Goal: Find specific fact: Find contact information

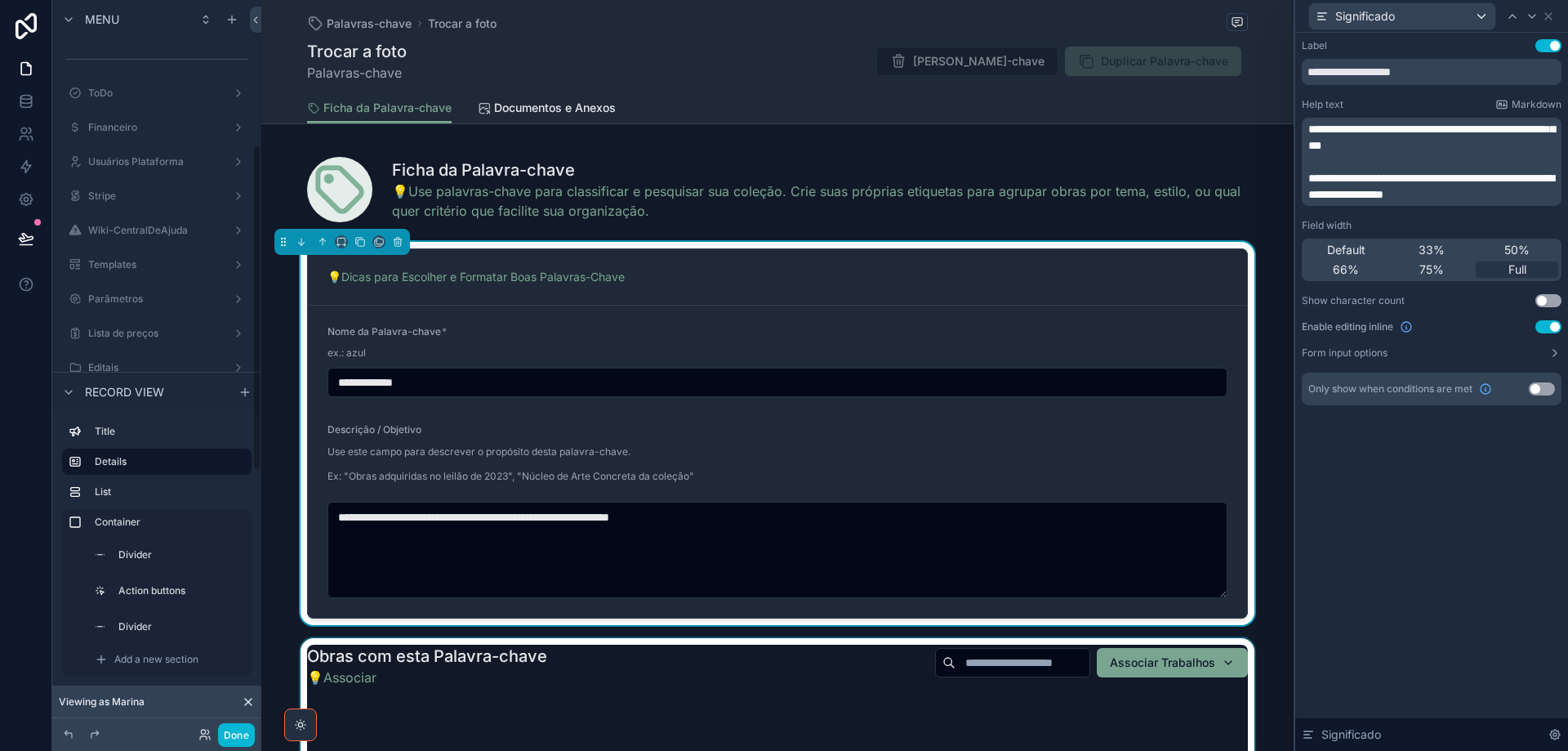
scroll to position [164, 0]
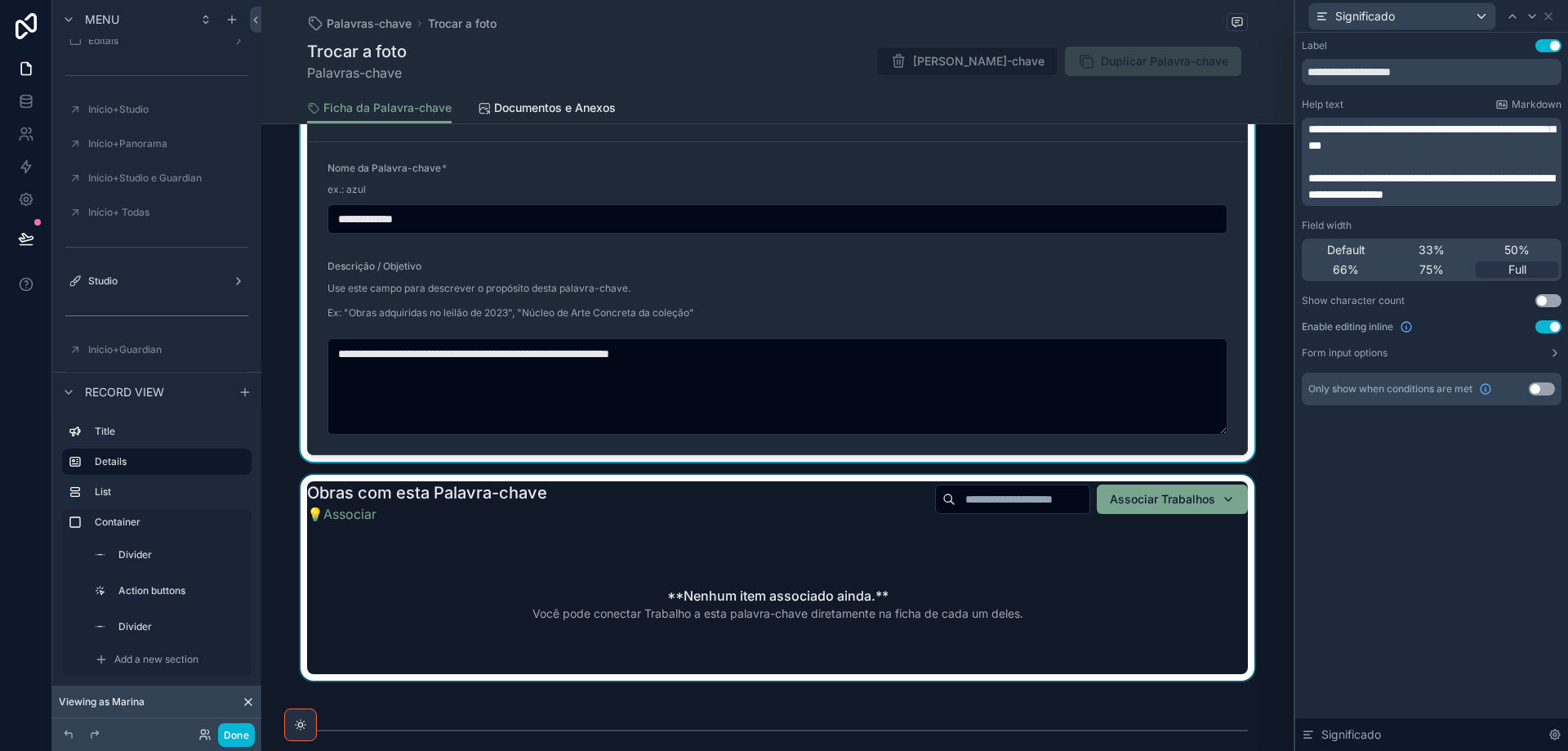
click at [1120, 615] on div "scrollable content" at bounding box center [777, 578] width 1033 height 206
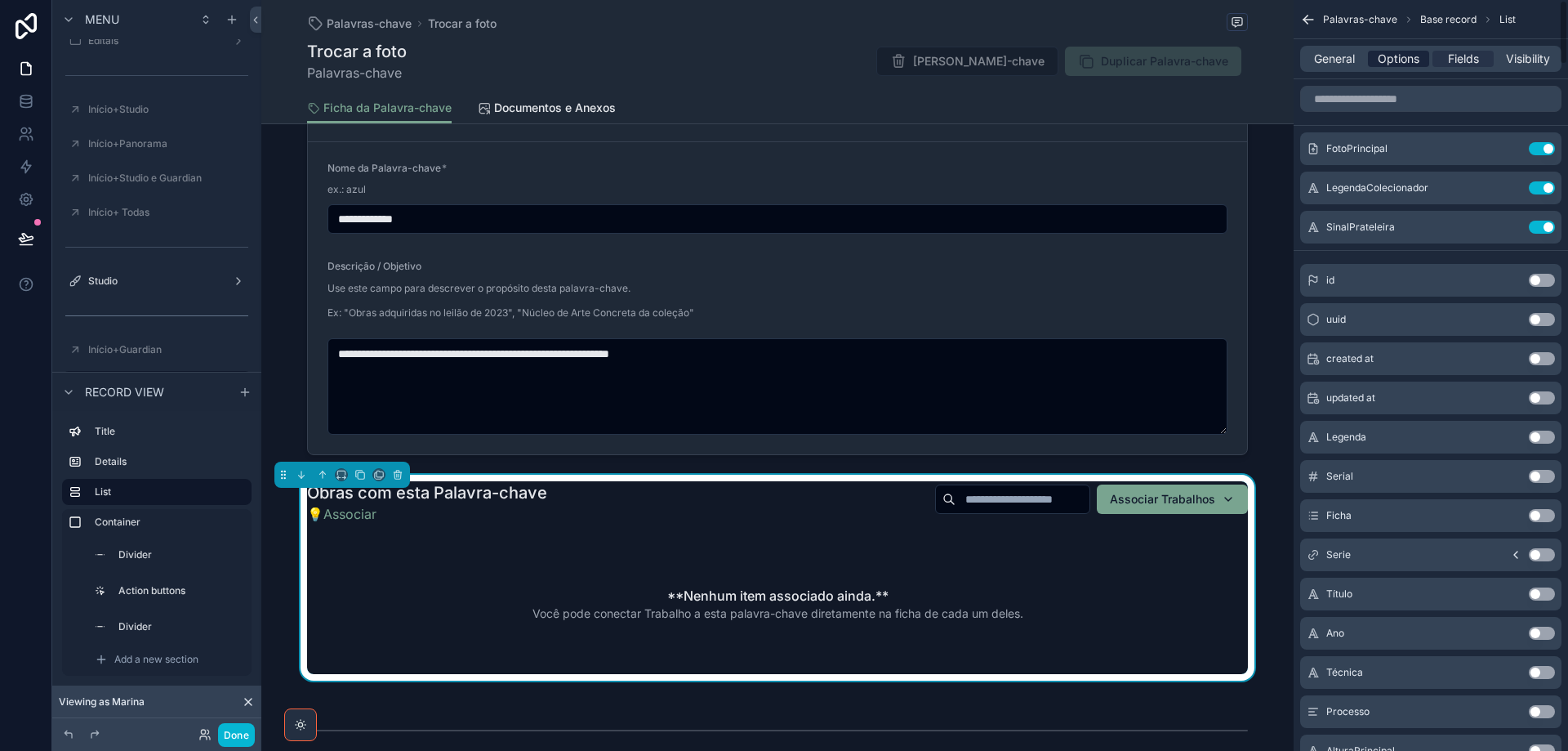
click at [1400, 63] on span "Options" at bounding box center [1399, 59] width 42 height 16
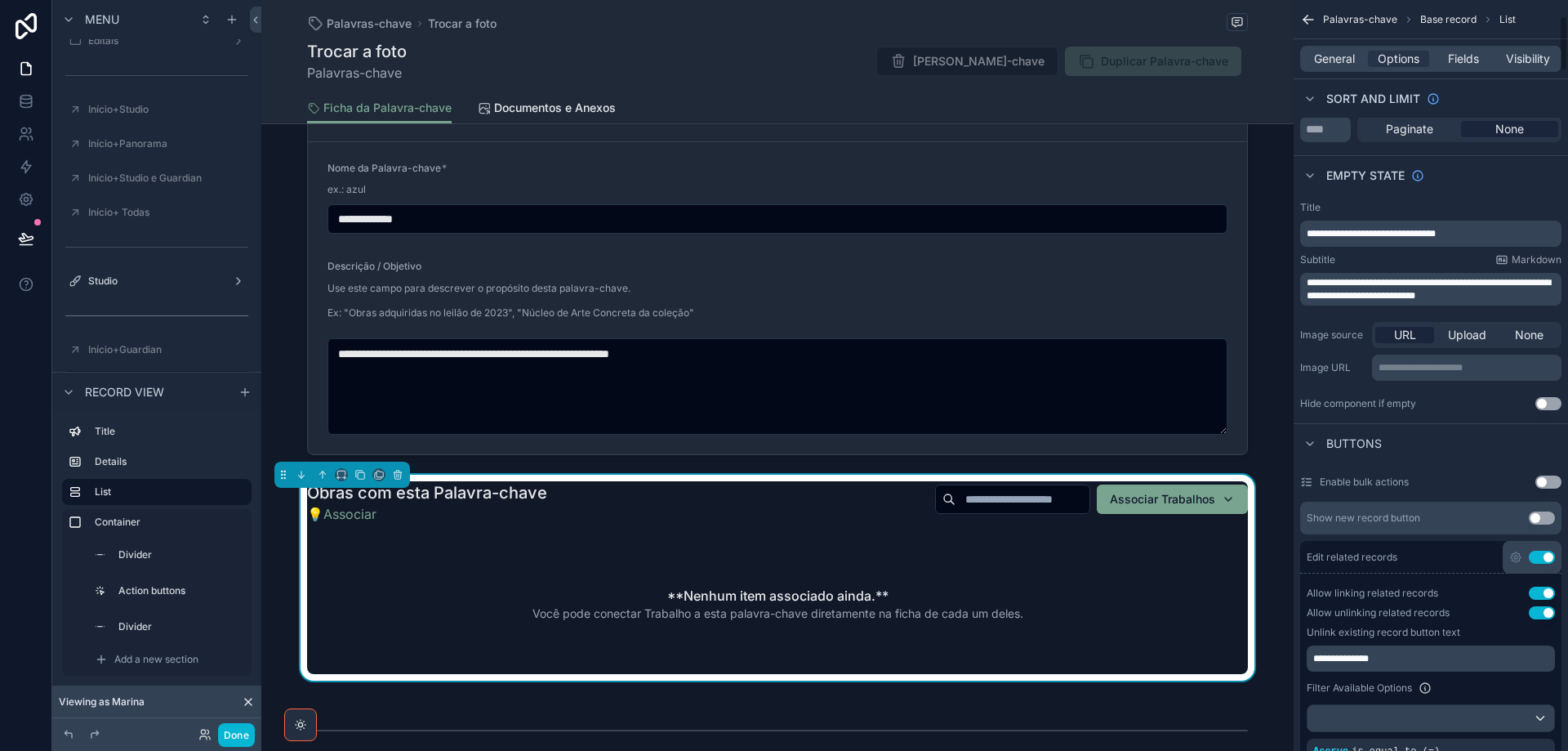
scroll to position [245, 0]
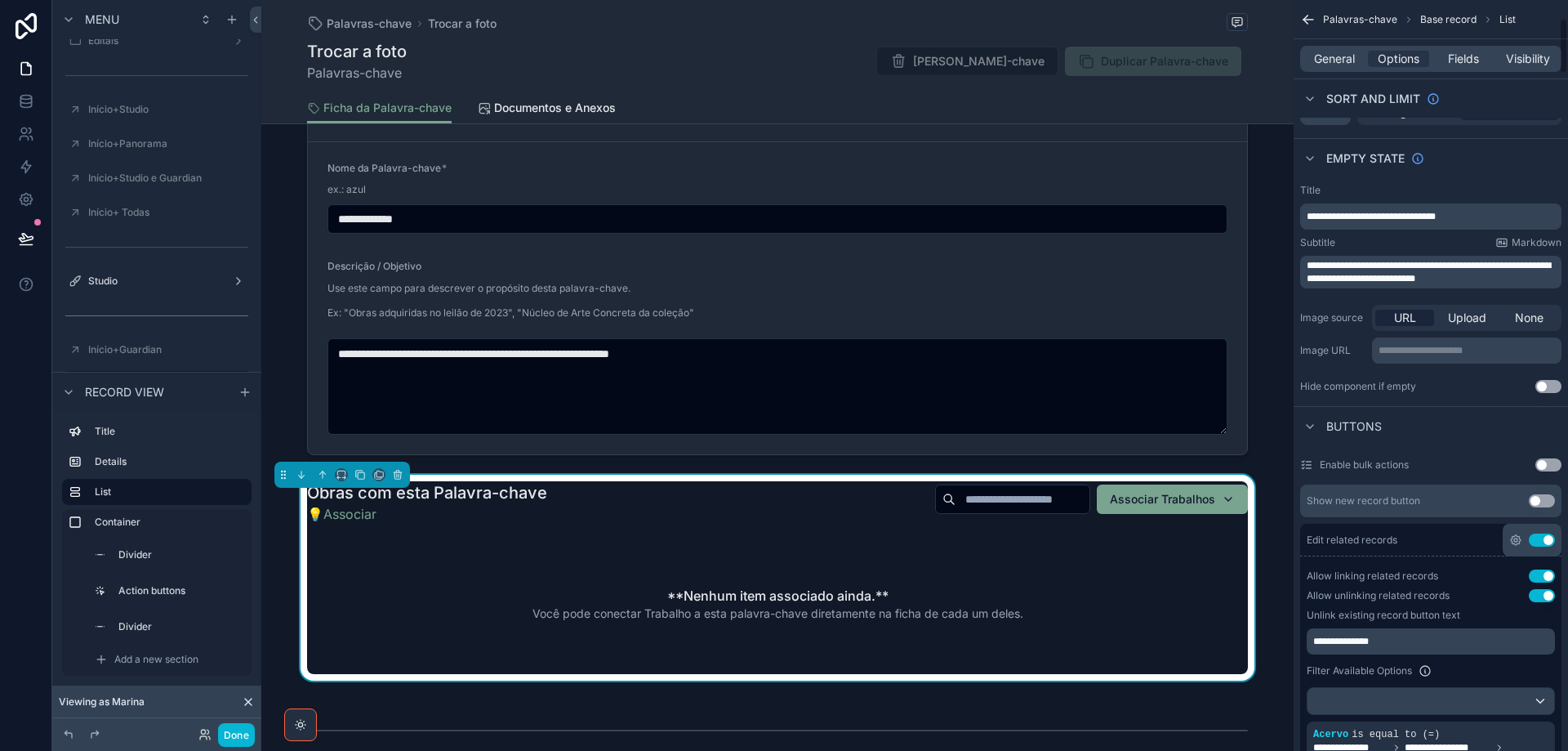
click at [1516, 544] on icon "scrollable content" at bounding box center [1516, 540] width 9 height 9
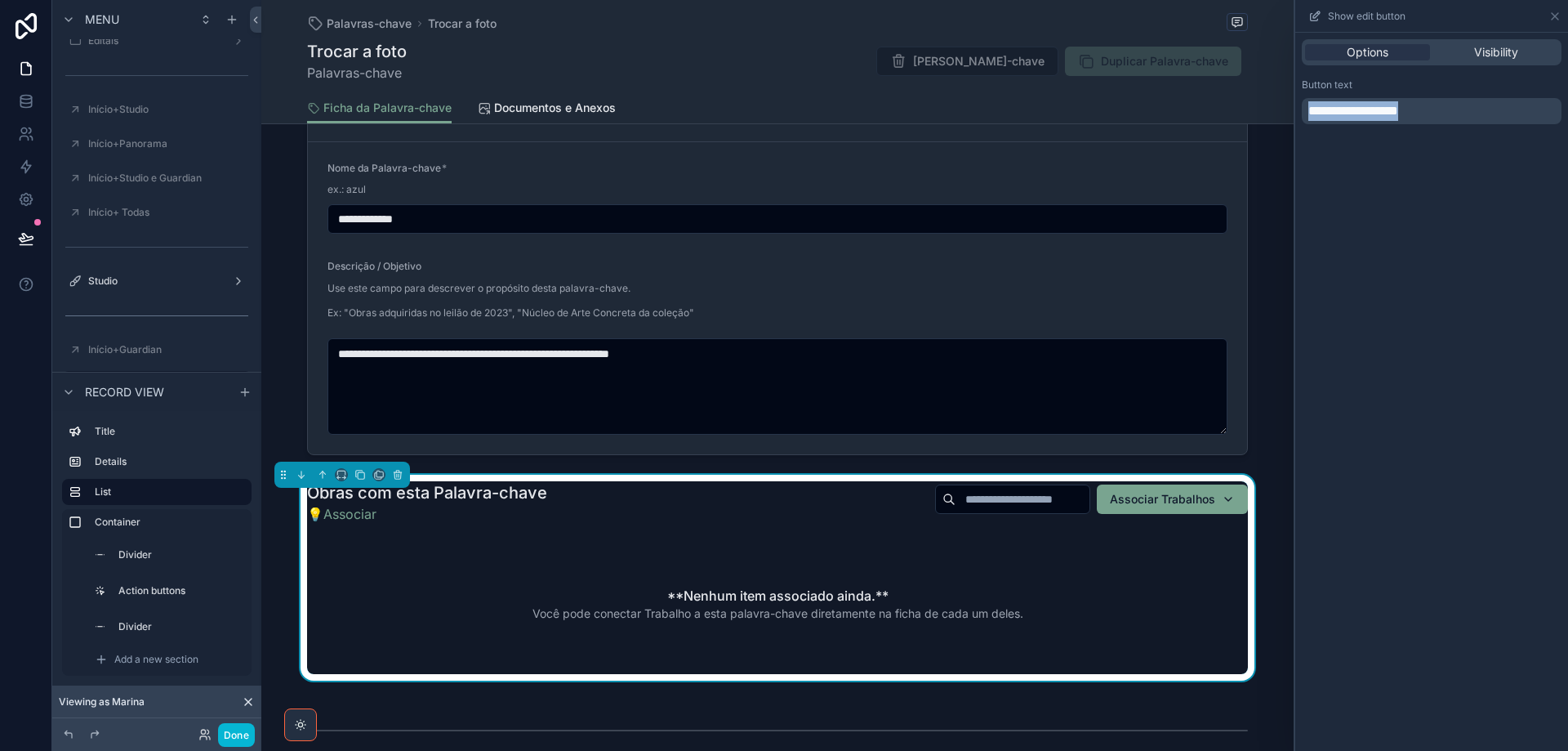
drag, startPoint x: 1438, startPoint y: 105, endPoint x: 1258, endPoint y: 110, distance: 180.1
click at [1258, 110] on div "**********" at bounding box center [784, 376] width 1568 height 751
click at [1137, 608] on div "**Nenhum item associado ainda.** Você pode conectar Trabalho a esta palavra-cha…" at bounding box center [777, 603] width 941 height 141
drag, startPoint x: 1554, startPoint y: 14, endPoint x: 1551, endPoint y: 32, distance: 18.2
click at [1554, 13] on icon at bounding box center [1556, 16] width 13 height 13
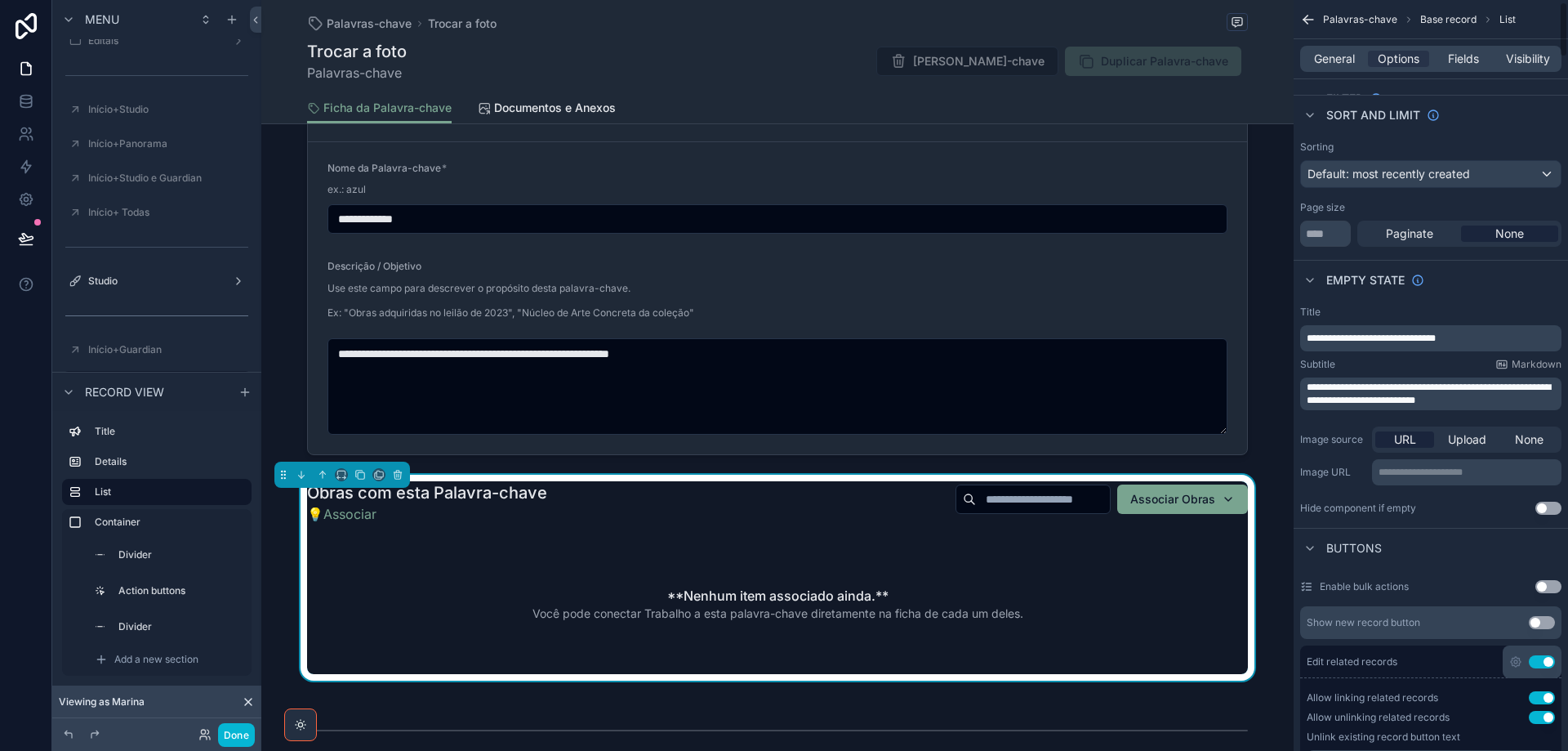
scroll to position [0, 0]
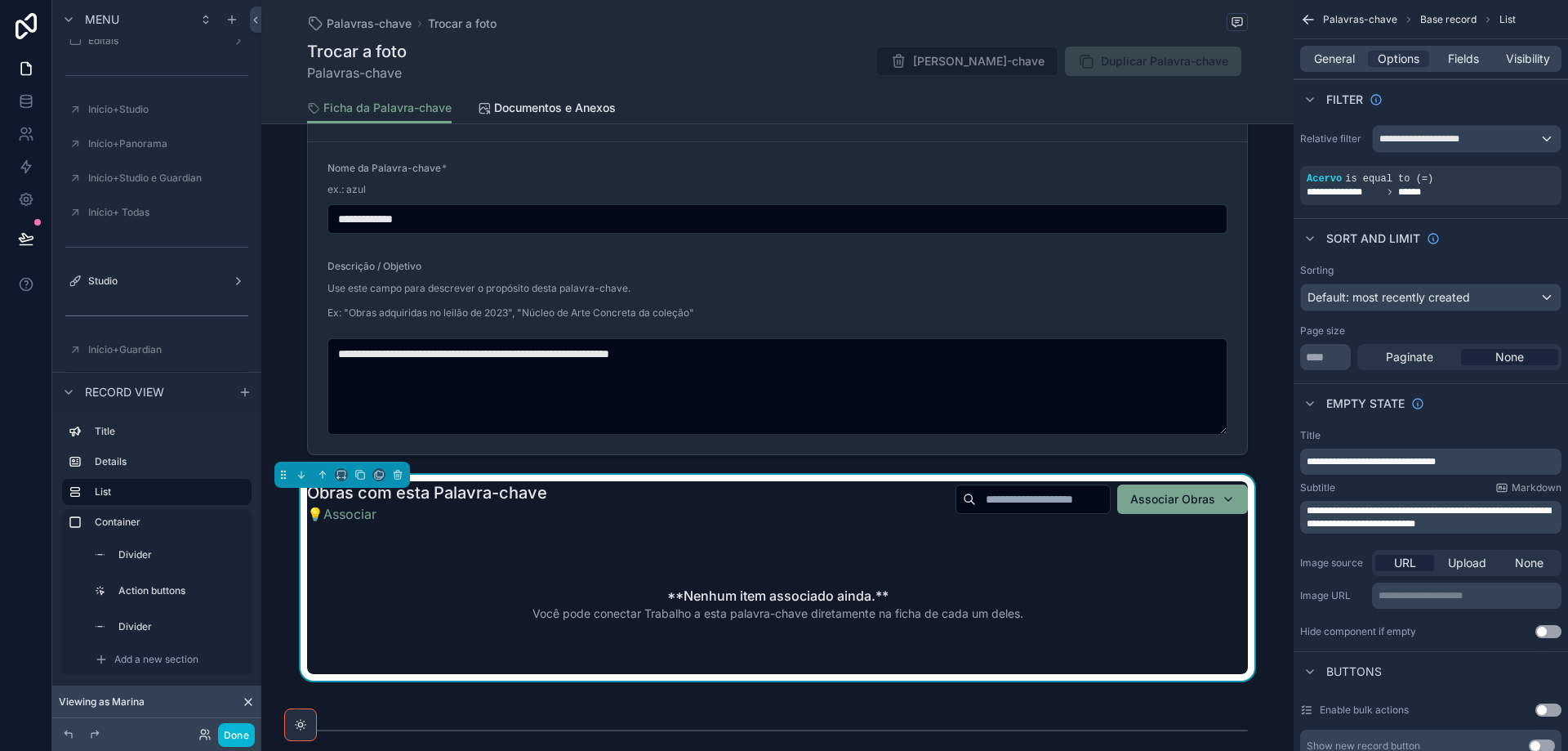
click at [1312, 462] on span "**********" at bounding box center [1371, 462] width 129 height 9
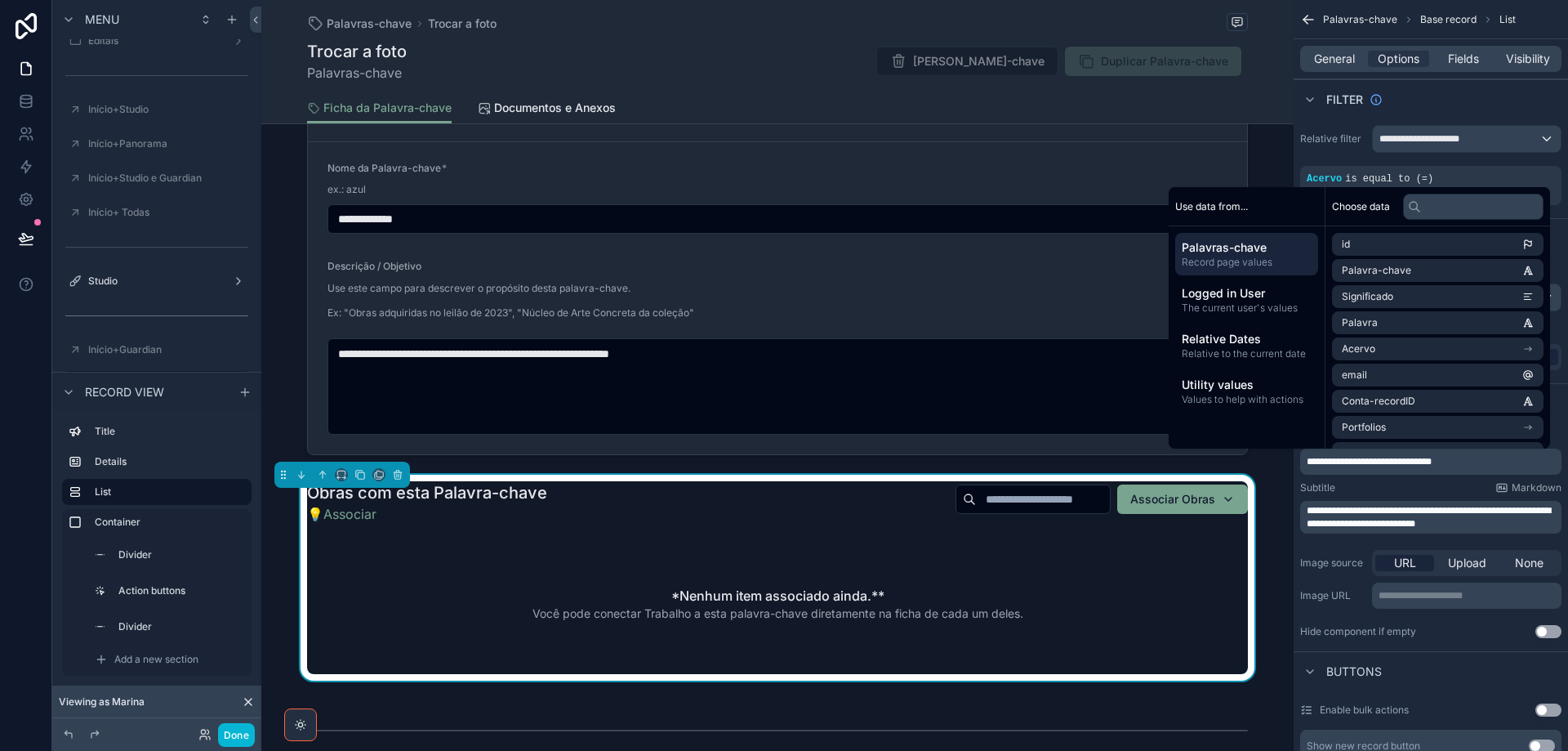
click at [1483, 456] on p "**********" at bounding box center [1433, 462] width 252 height 13
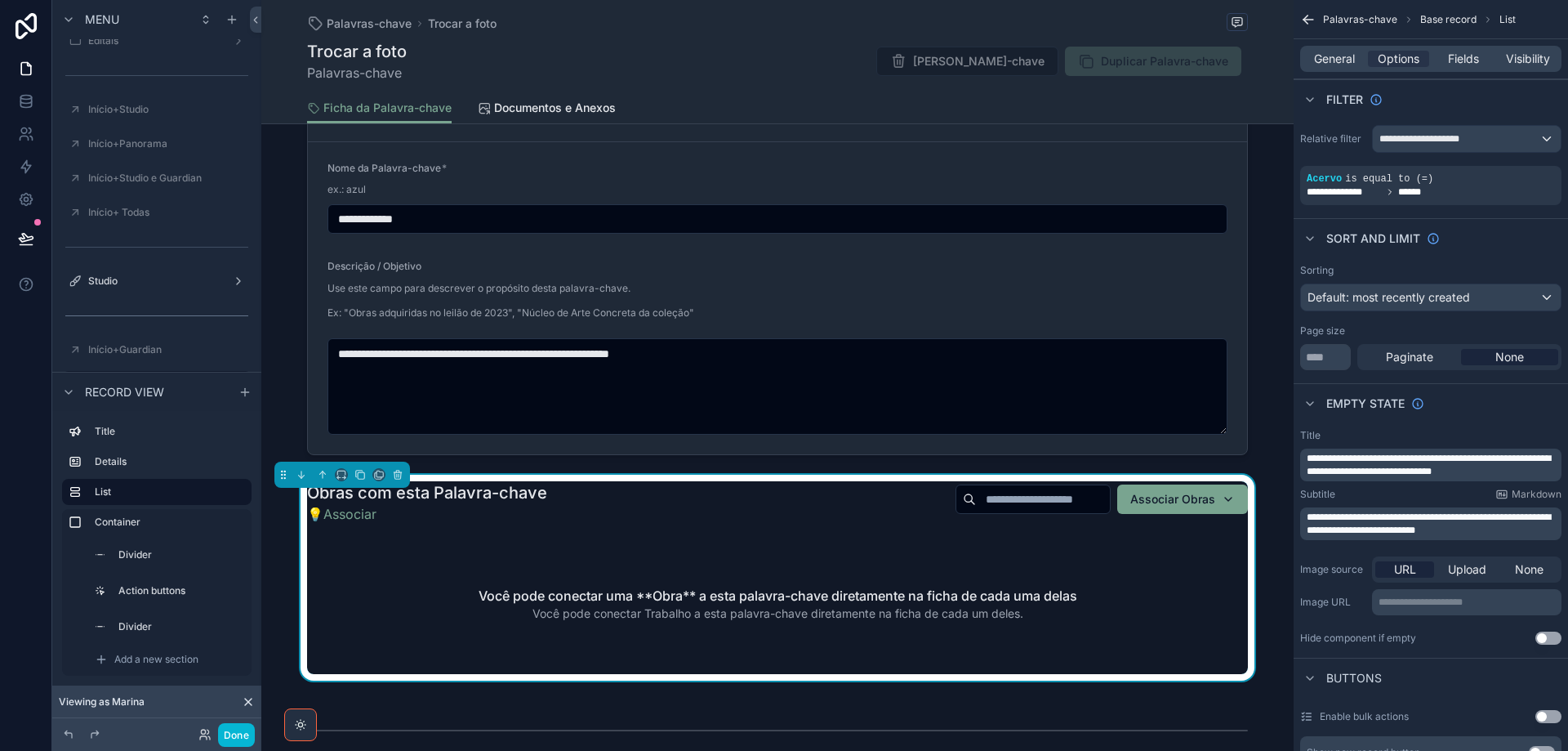
click at [1452, 525] on span "**********" at bounding box center [1429, 524] width 244 height 23
click at [1551, 464] on p "**********" at bounding box center [1433, 465] width 252 height 26
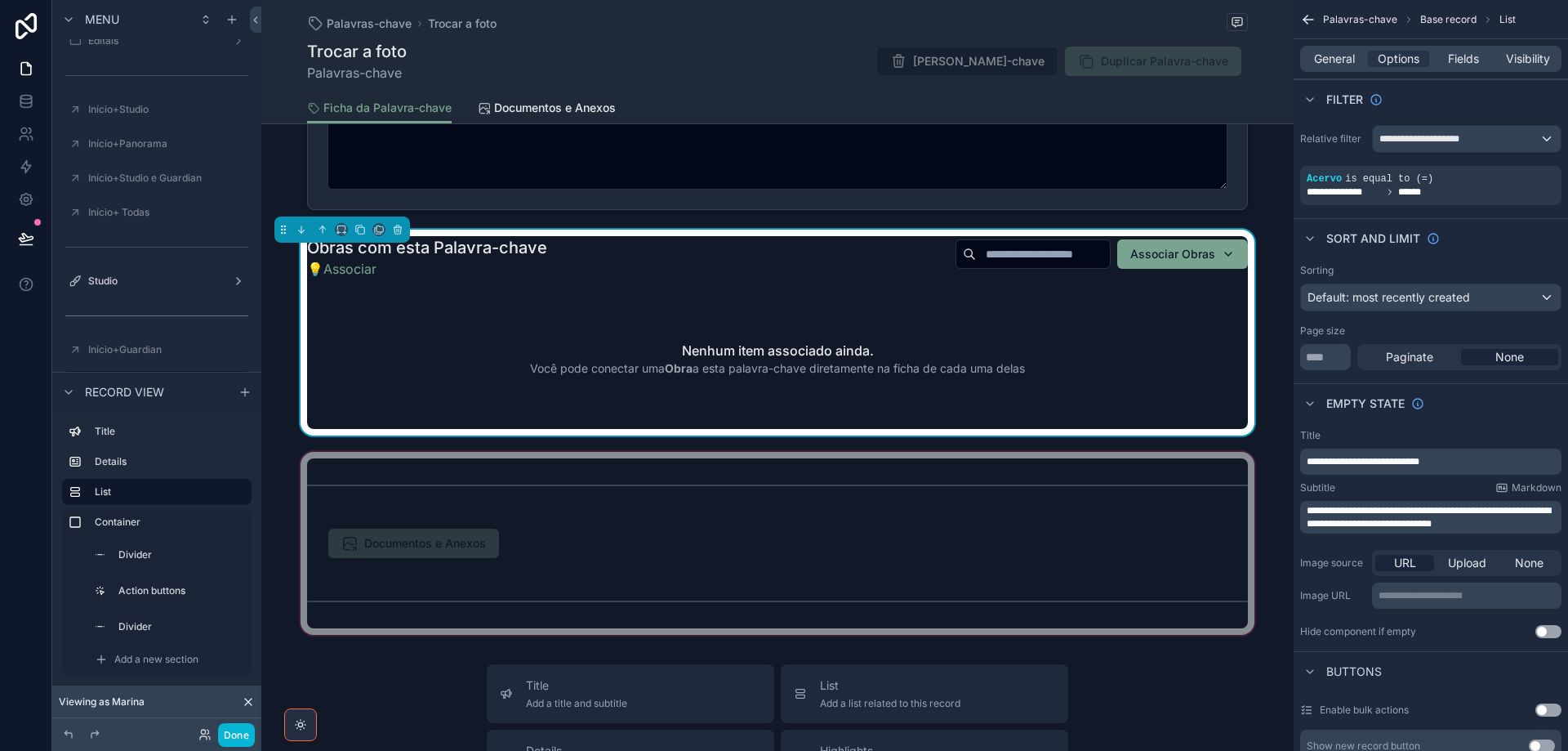
scroll to position [164, 0]
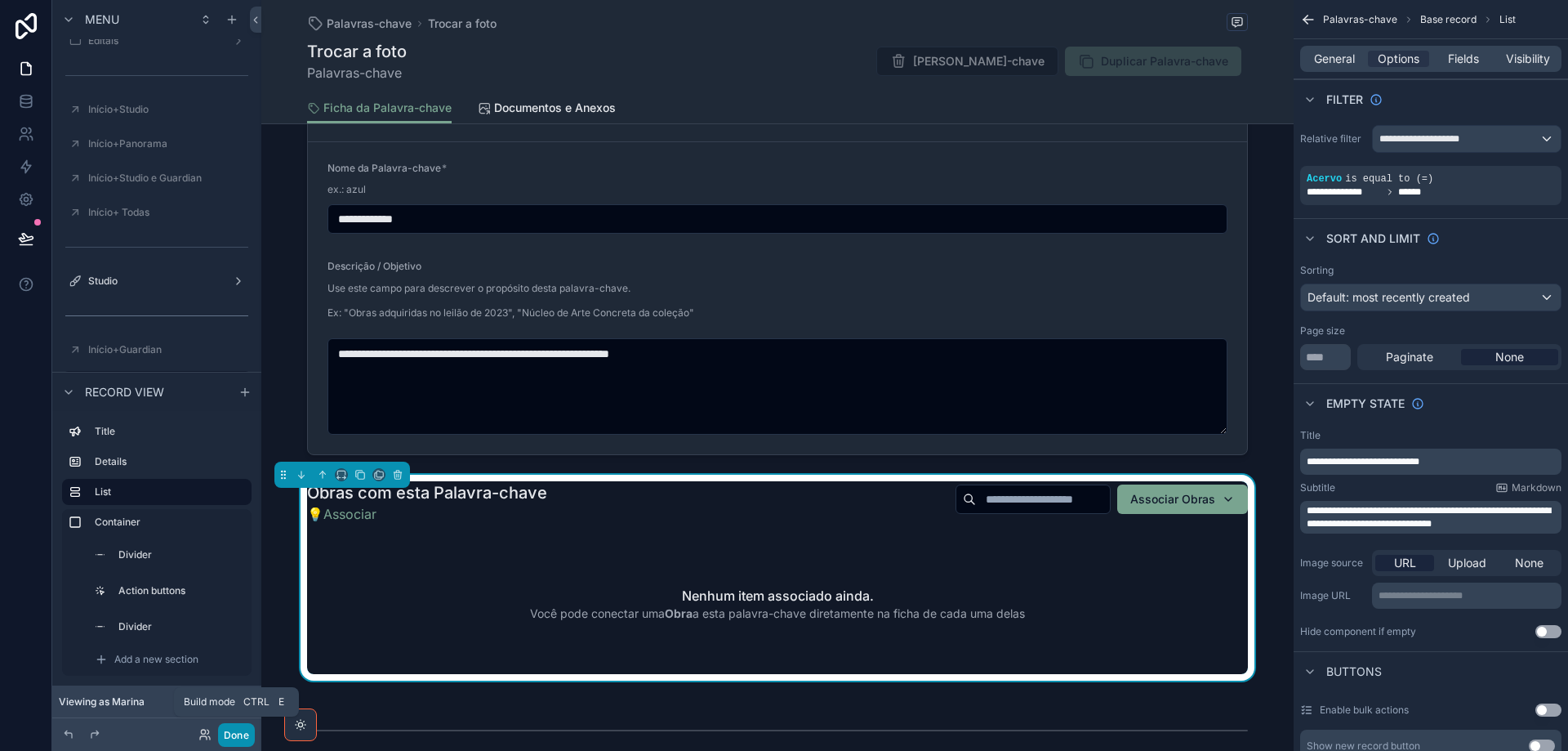
click at [249, 731] on button "Done" at bounding box center [236, 734] width 37 height 24
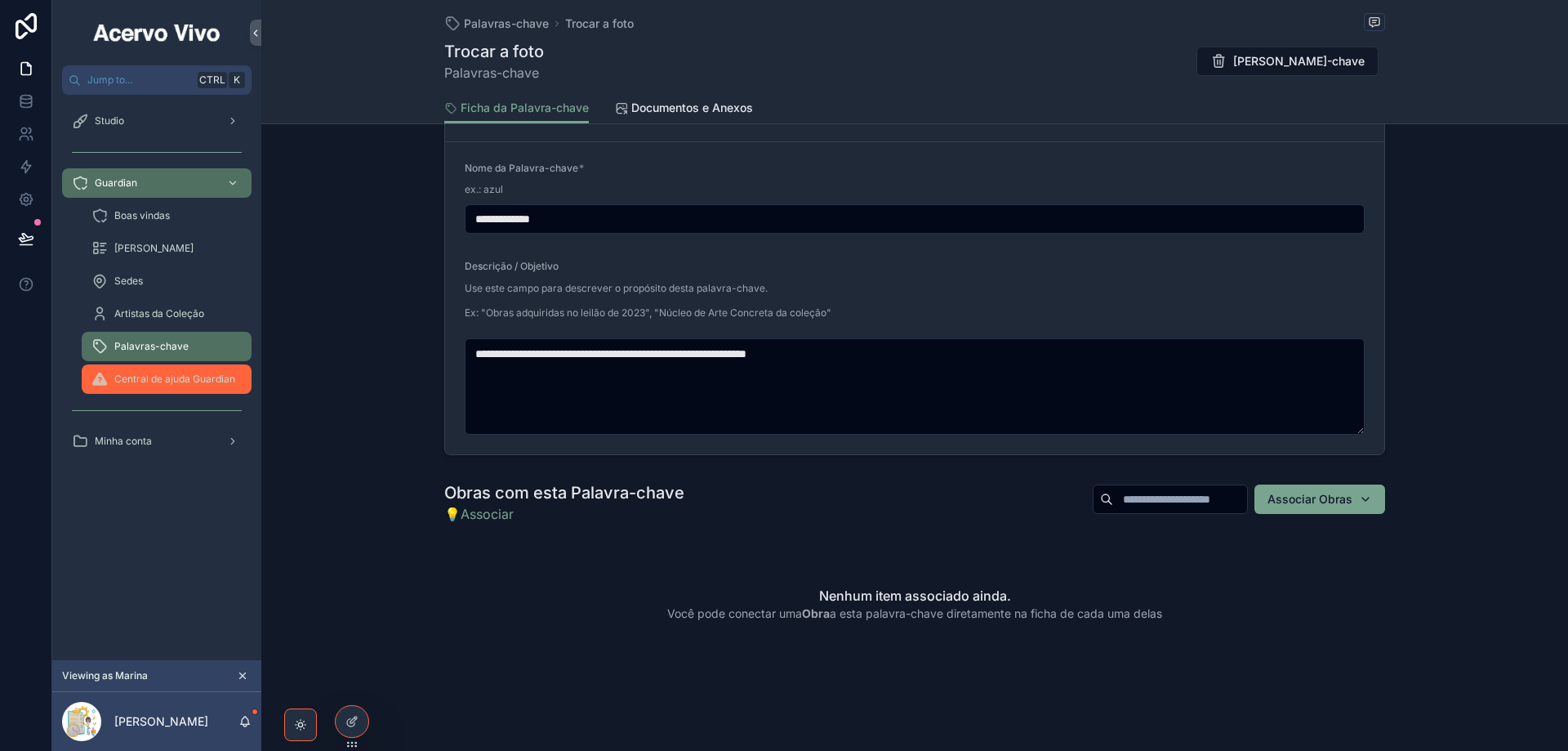
click at [151, 381] on span "Central de ajuda Guardian" at bounding box center [175, 379] width 121 height 13
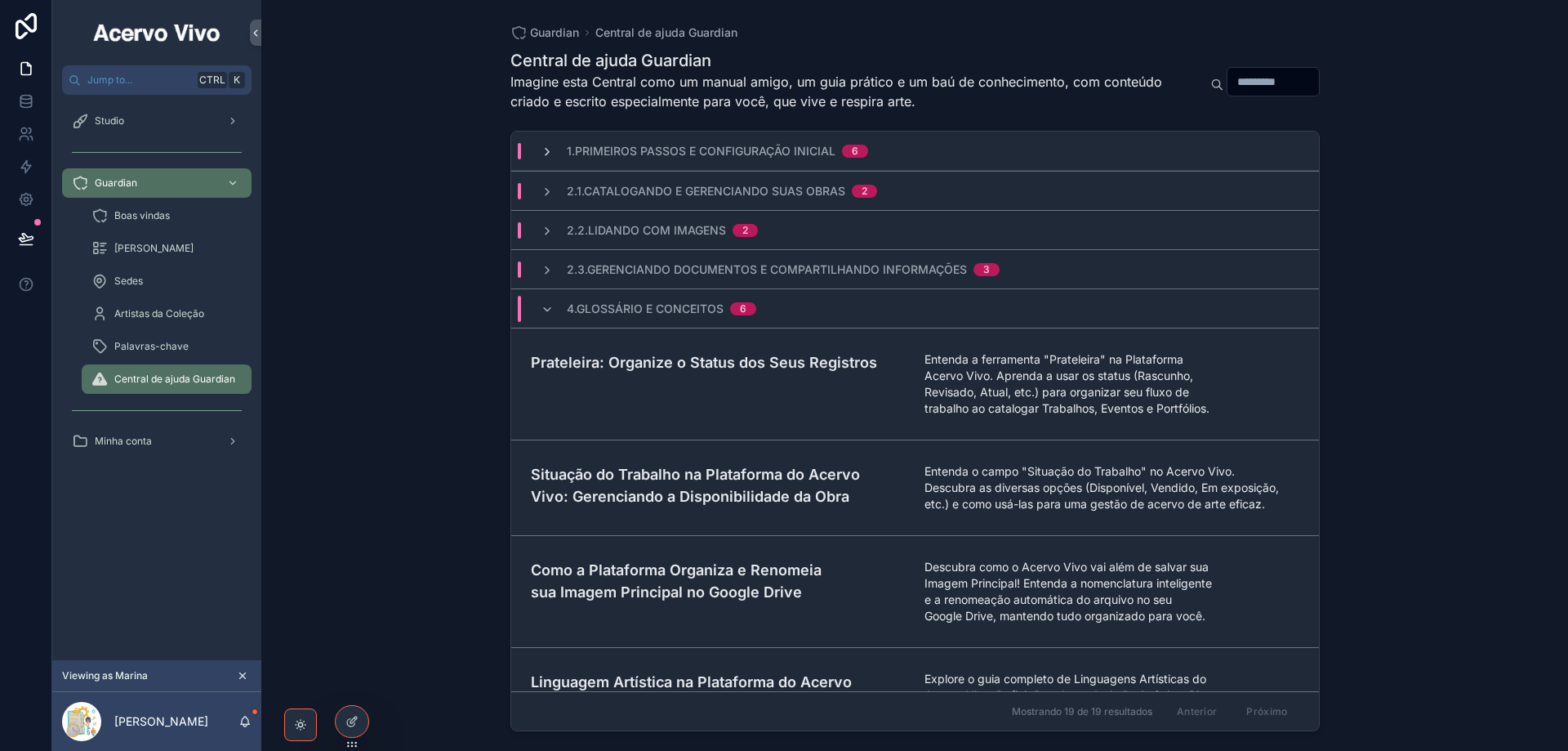
click at [544, 153] on icon "scrollable content" at bounding box center [548, 152] width 13 height 13
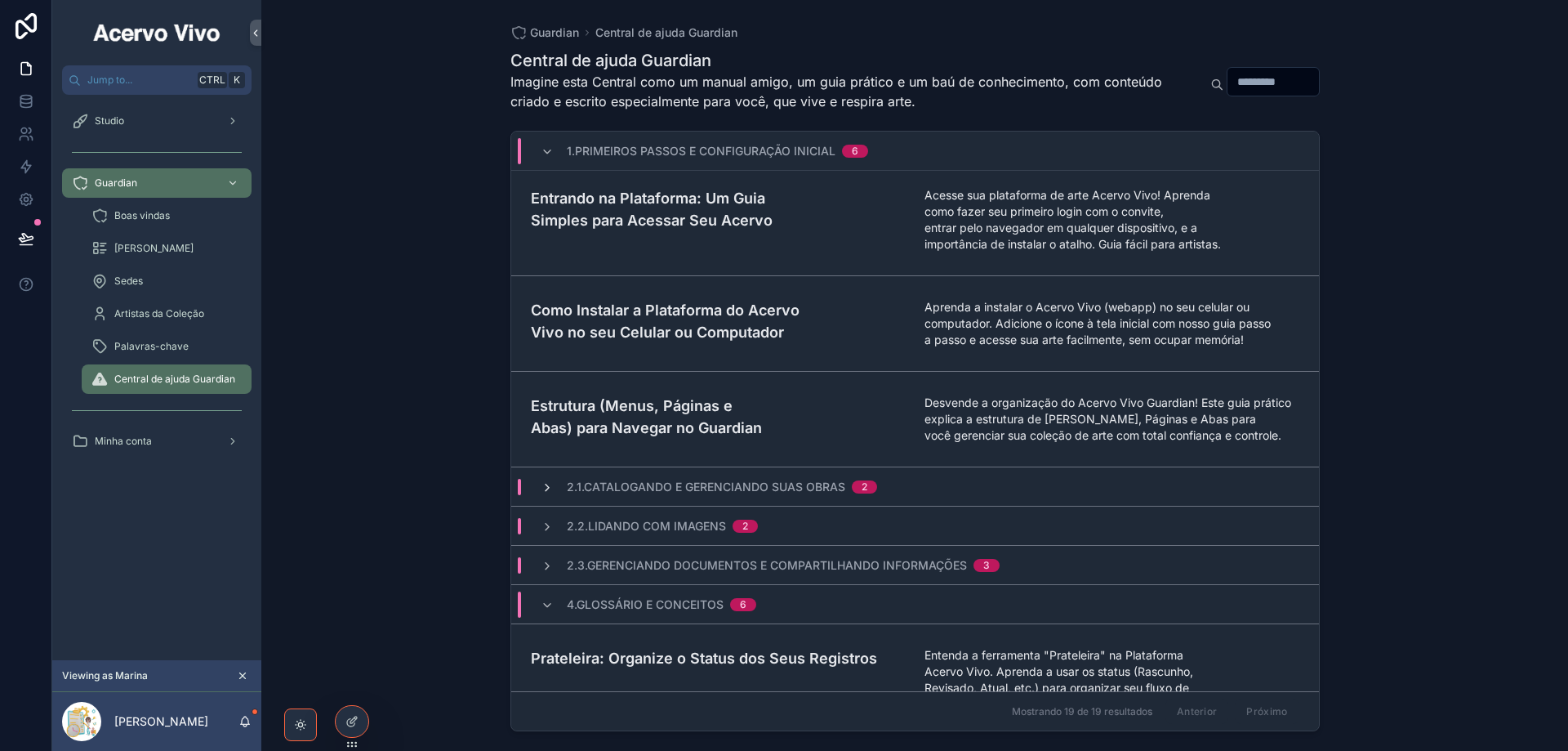
click at [551, 495] on icon "scrollable content" at bounding box center [548, 488] width 13 height 13
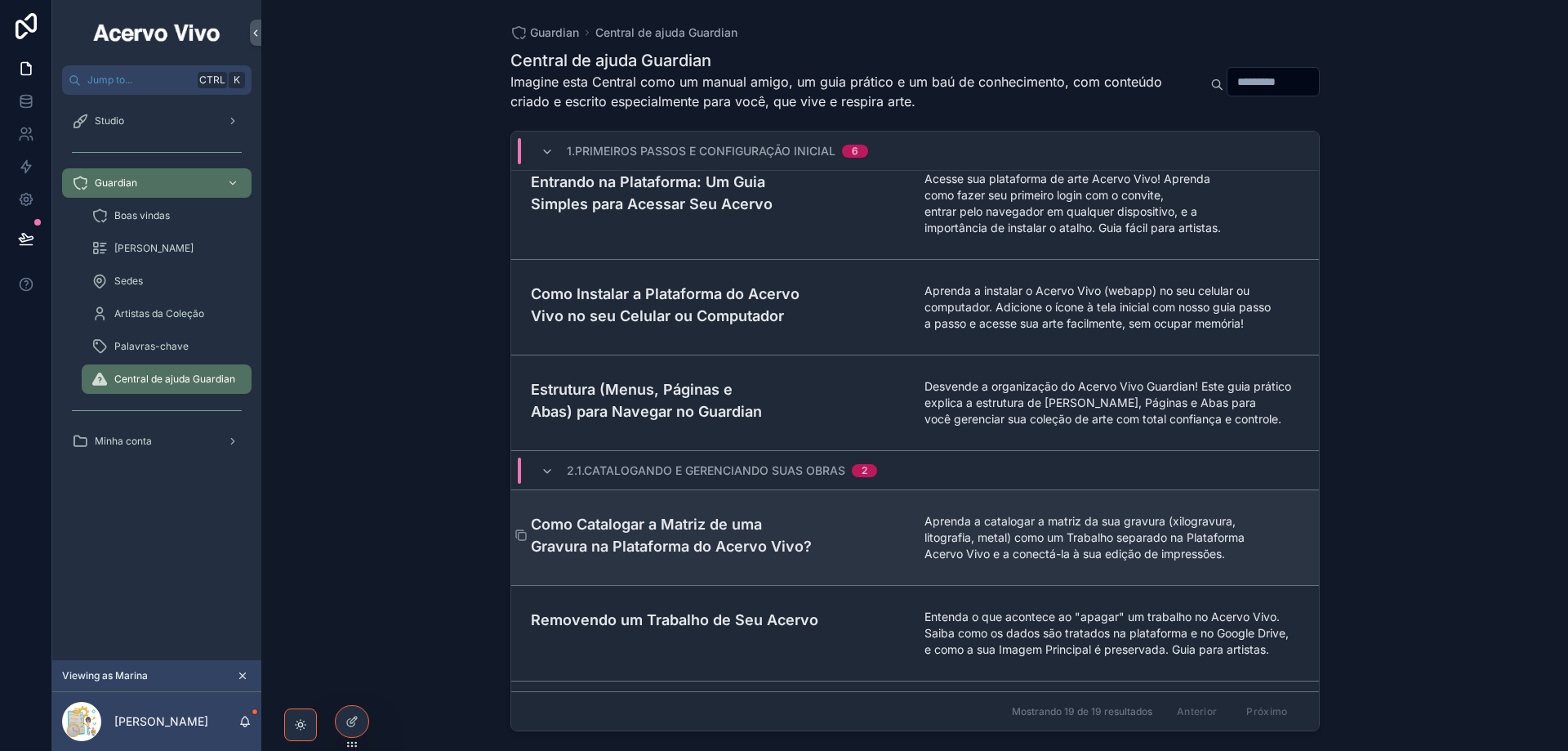
scroll to position [752, 0]
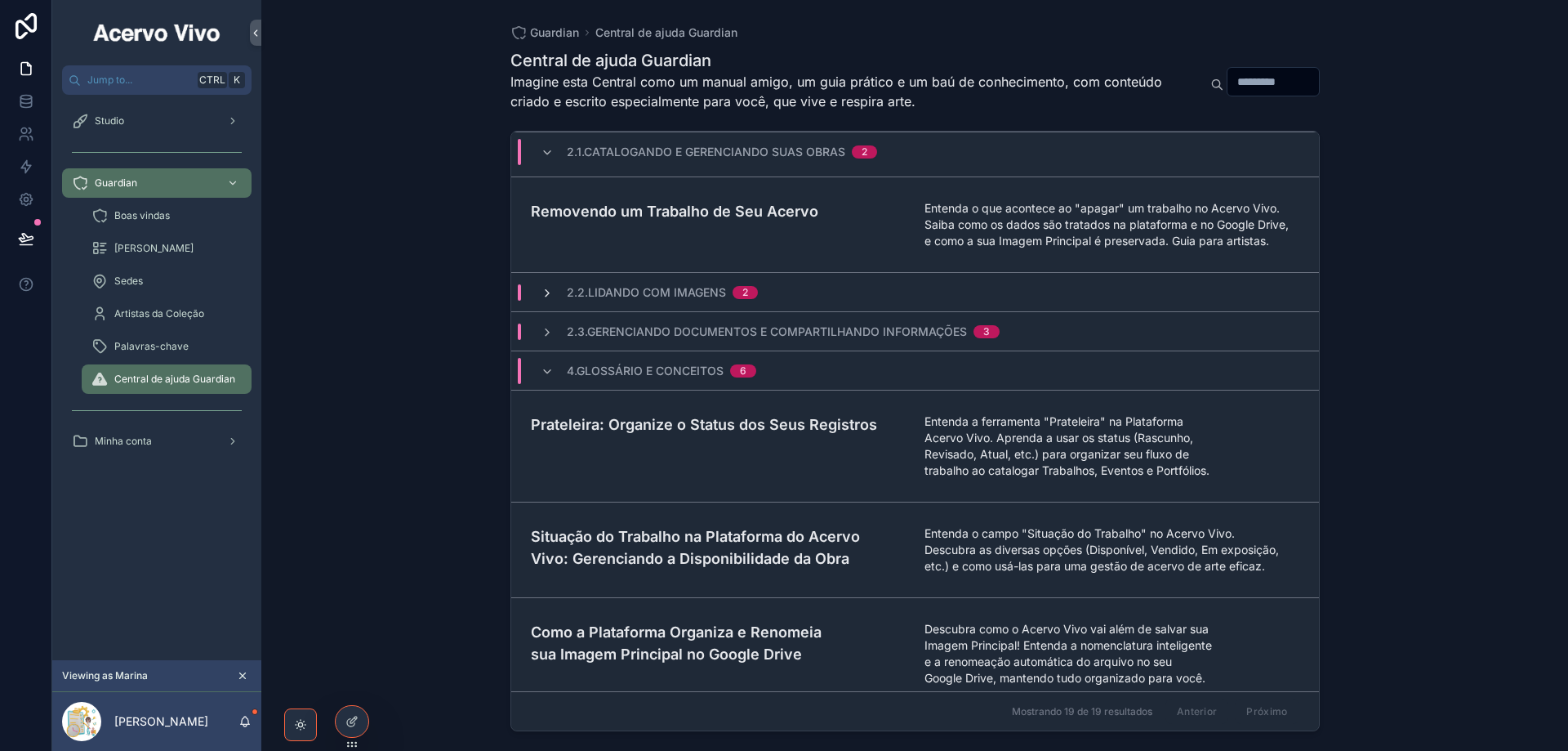
click at [546, 300] on icon "scrollable content" at bounding box center [548, 293] width 13 height 13
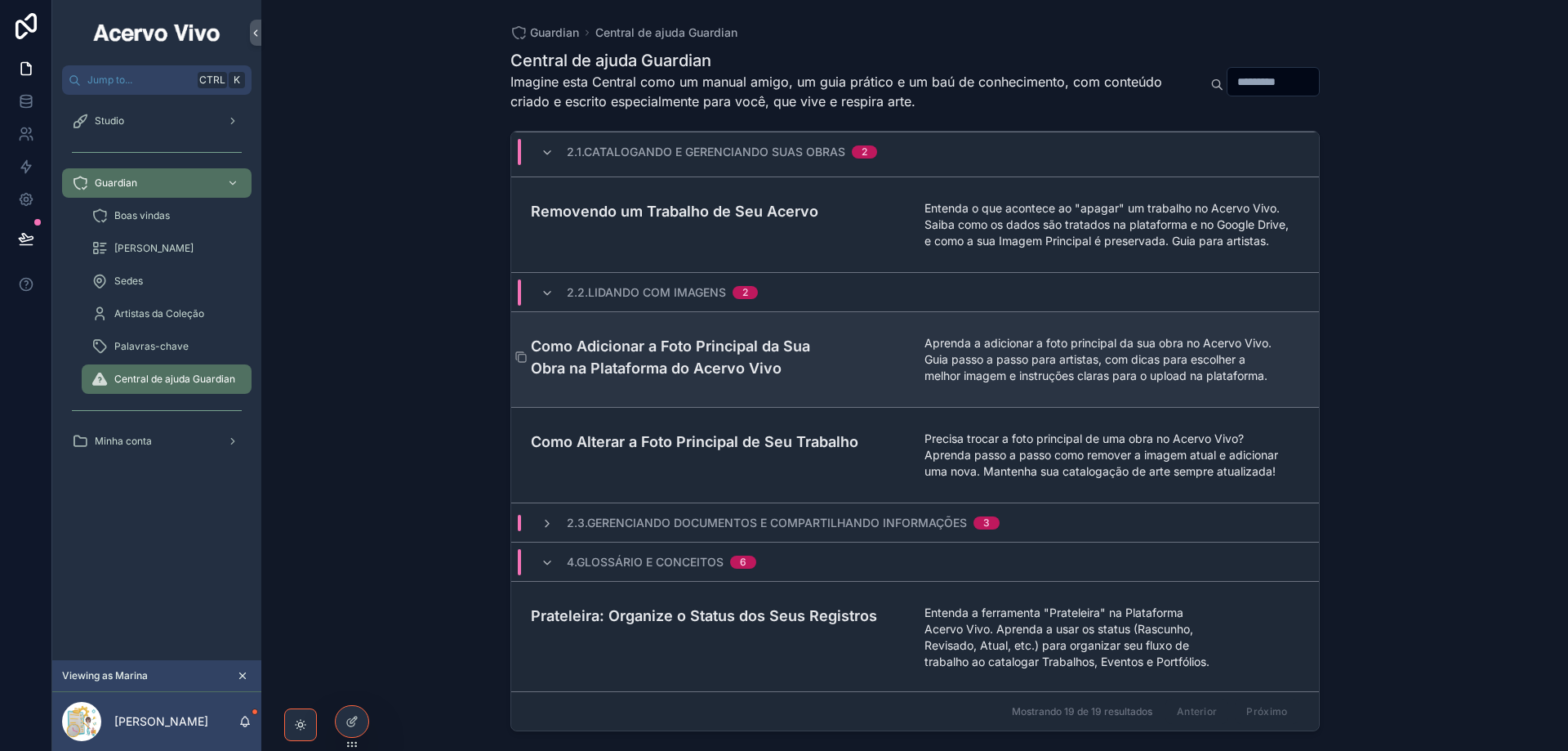
scroll to position [768, 0]
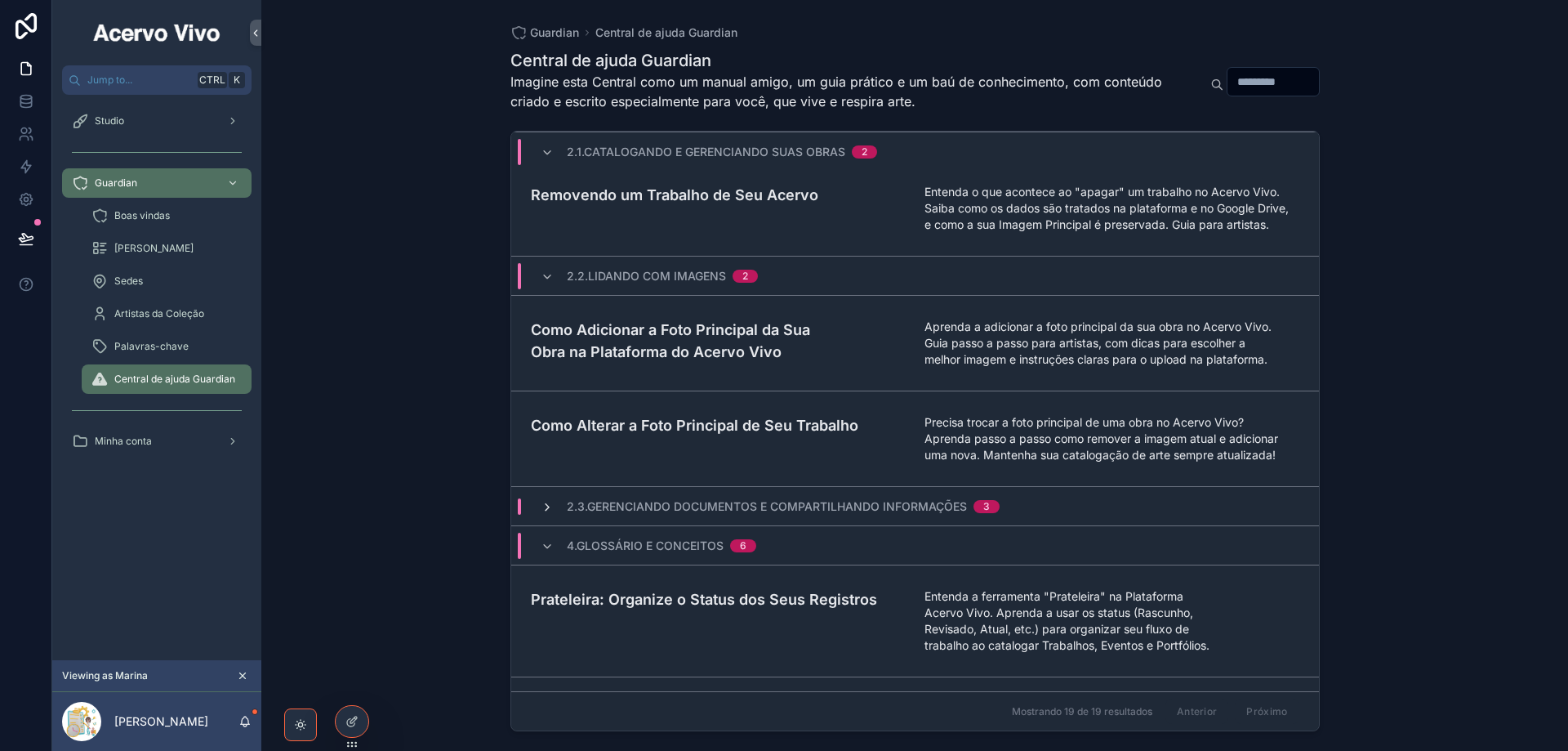
click at [550, 514] on icon "scrollable content" at bounding box center [548, 507] width 13 height 13
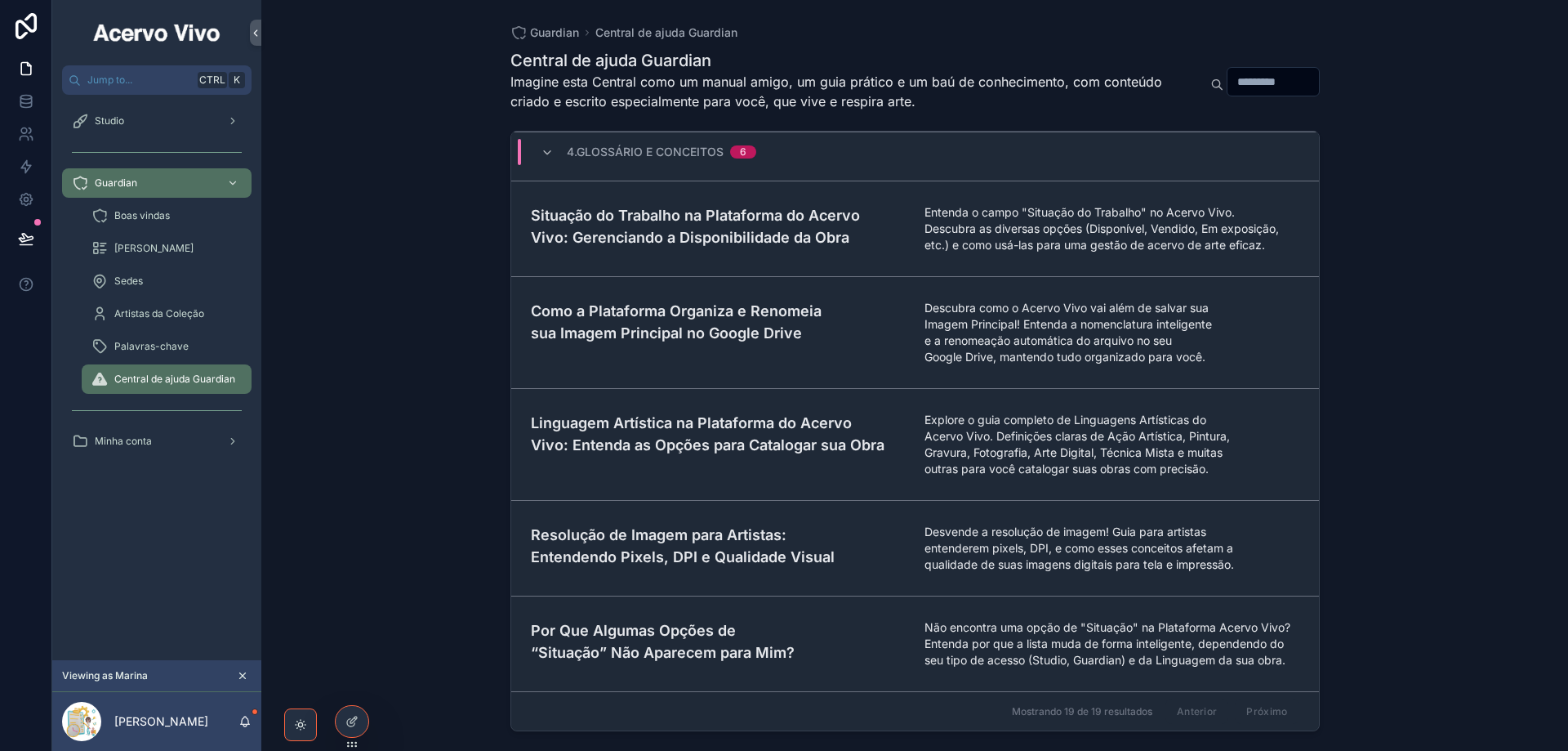
scroll to position [1583, 0]
click at [1280, 84] on input "scrollable content" at bounding box center [1273, 81] width 92 height 23
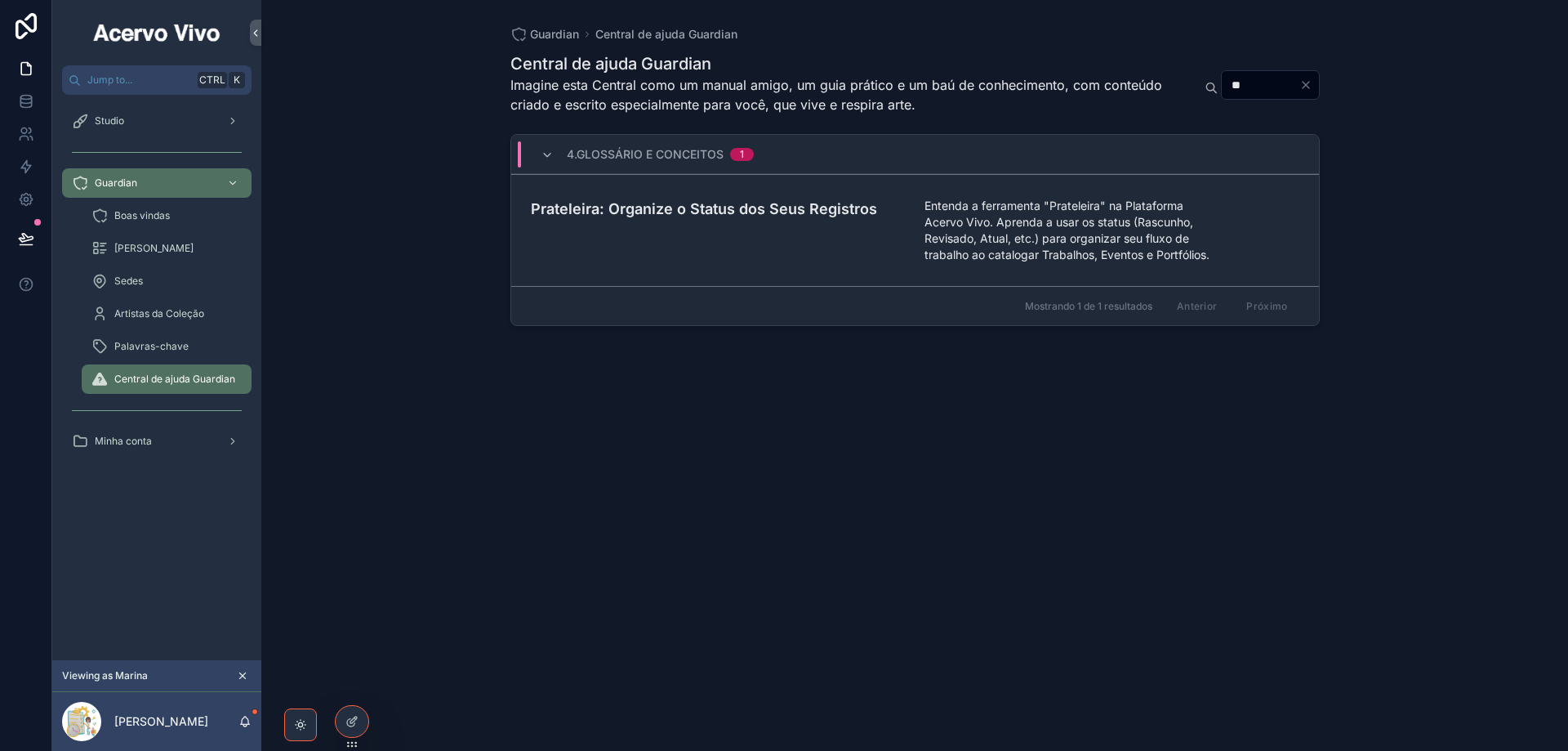
type input "*"
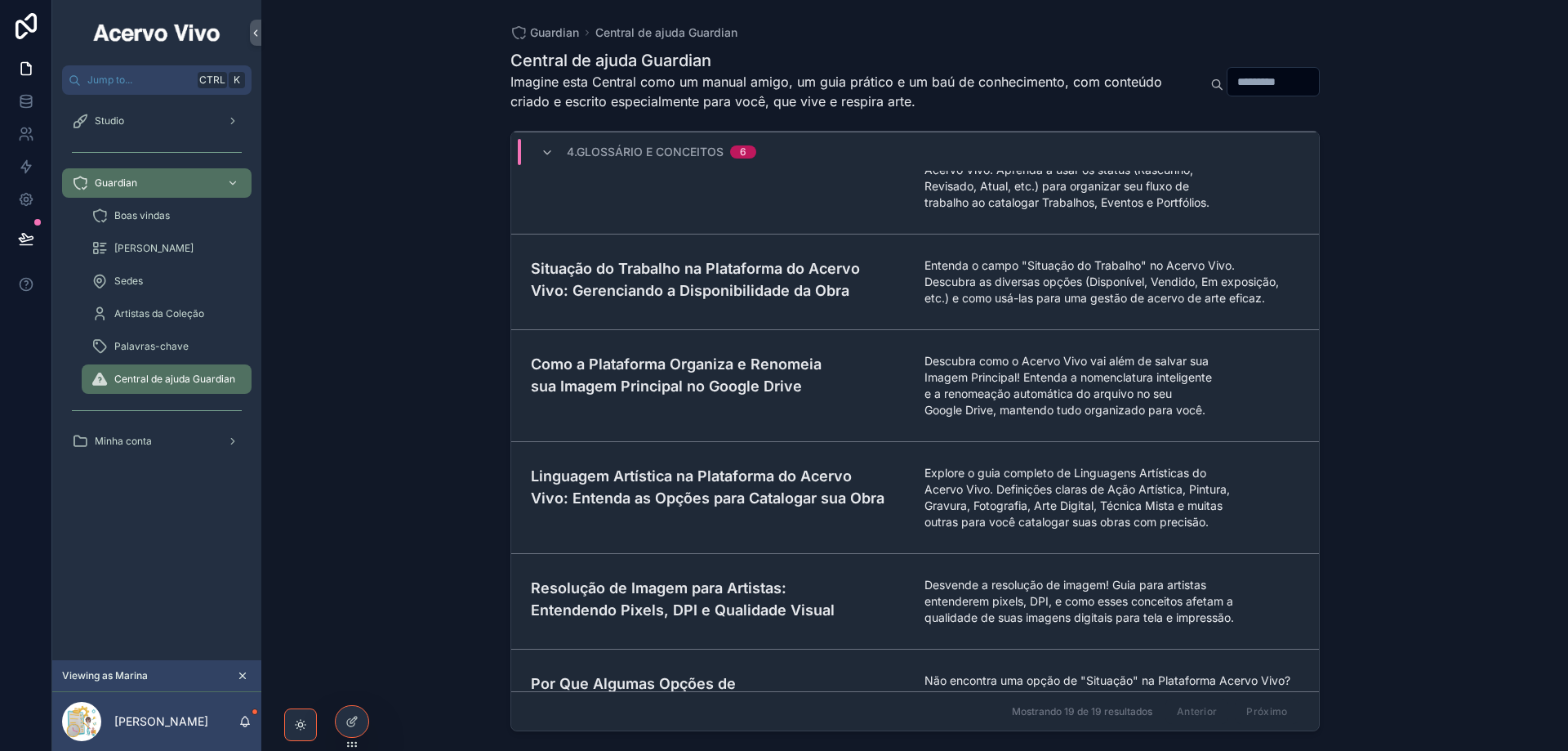
scroll to position [1569, 0]
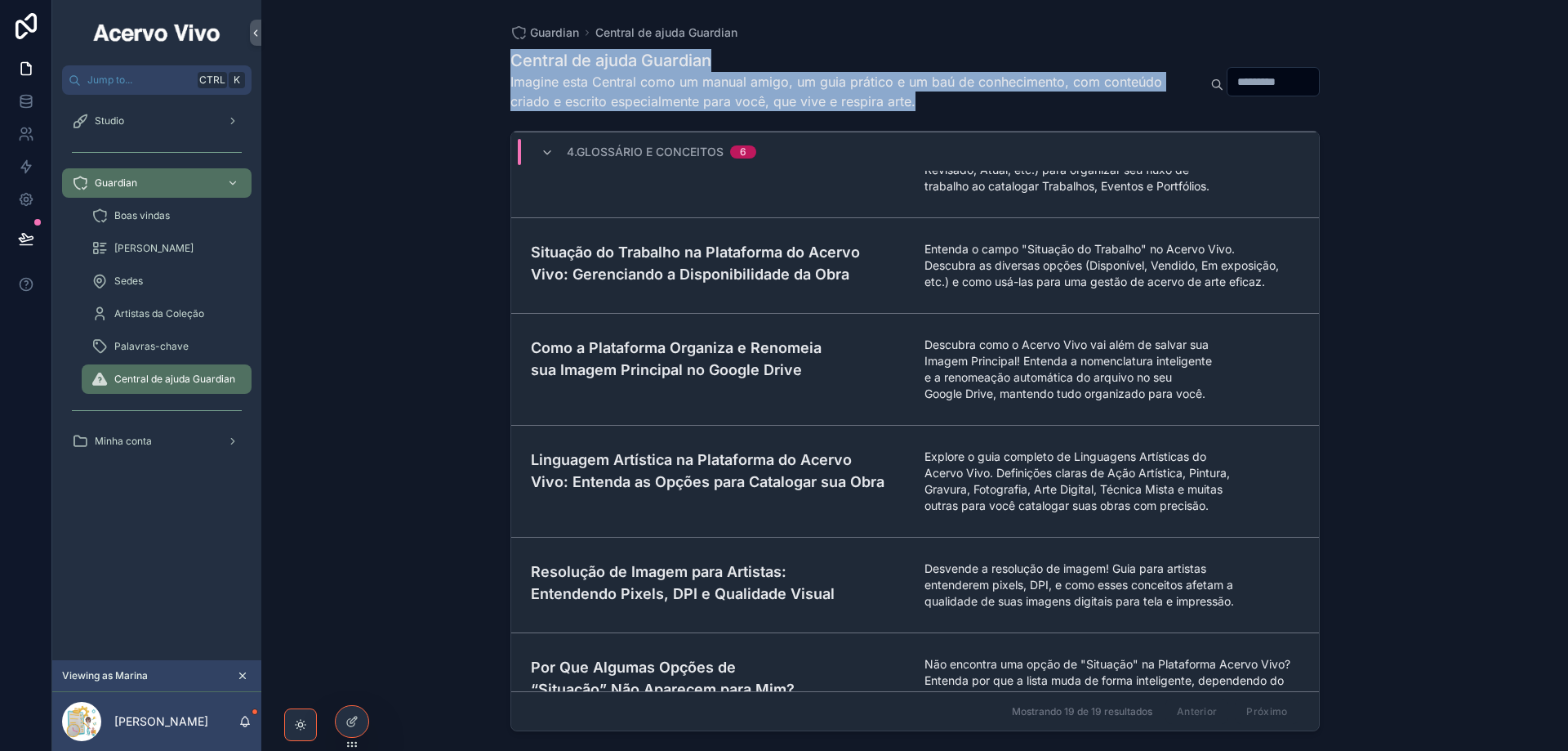
drag, startPoint x: 512, startPoint y: 62, endPoint x: 945, endPoint y: 102, distance: 434.8
click at [945, 102] on div "Central de ajuda Guardian Imagine esta Central como um manual amigo, um guia pr…" at bounding box center [854, 85] width 687 height 72
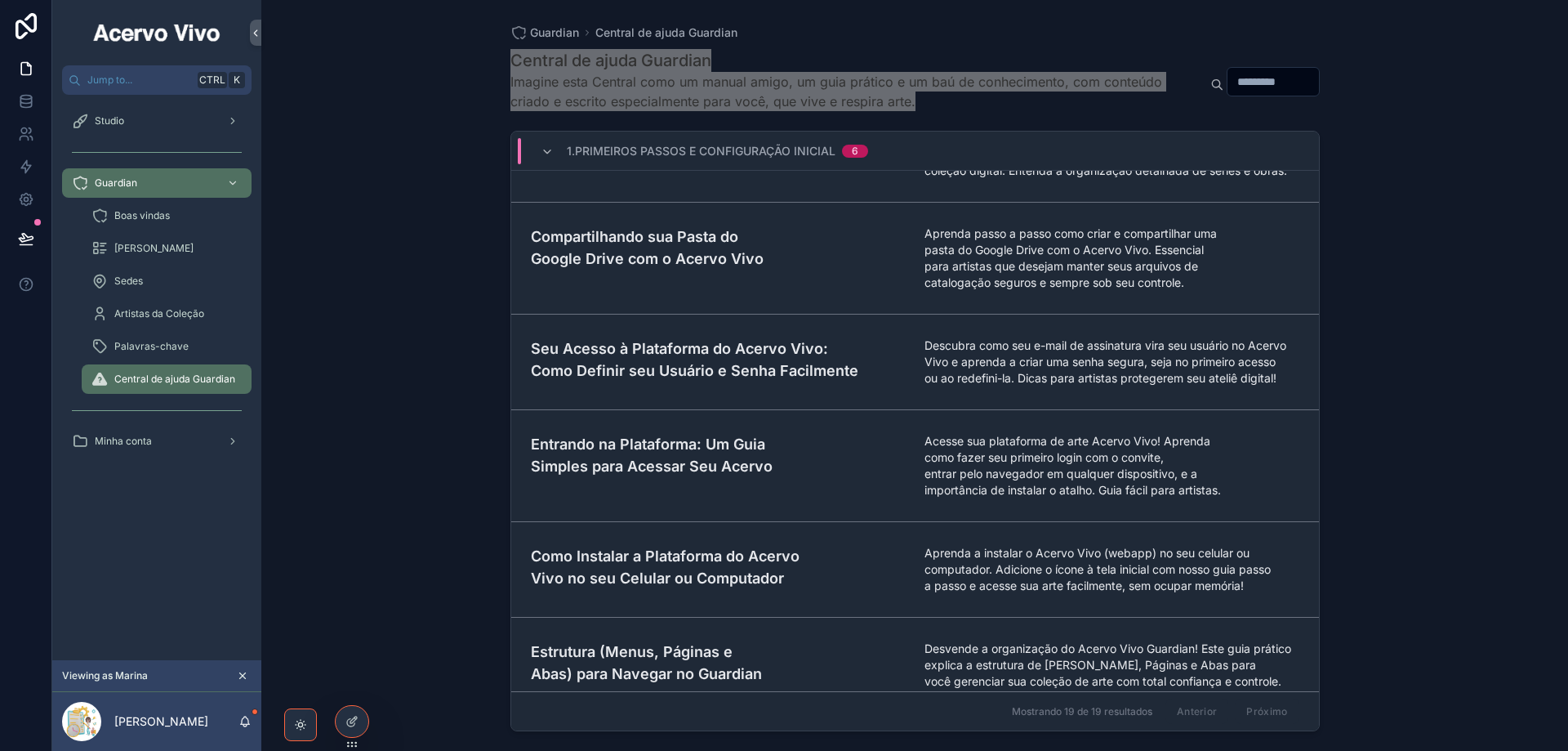
scroll to position [0, 0]
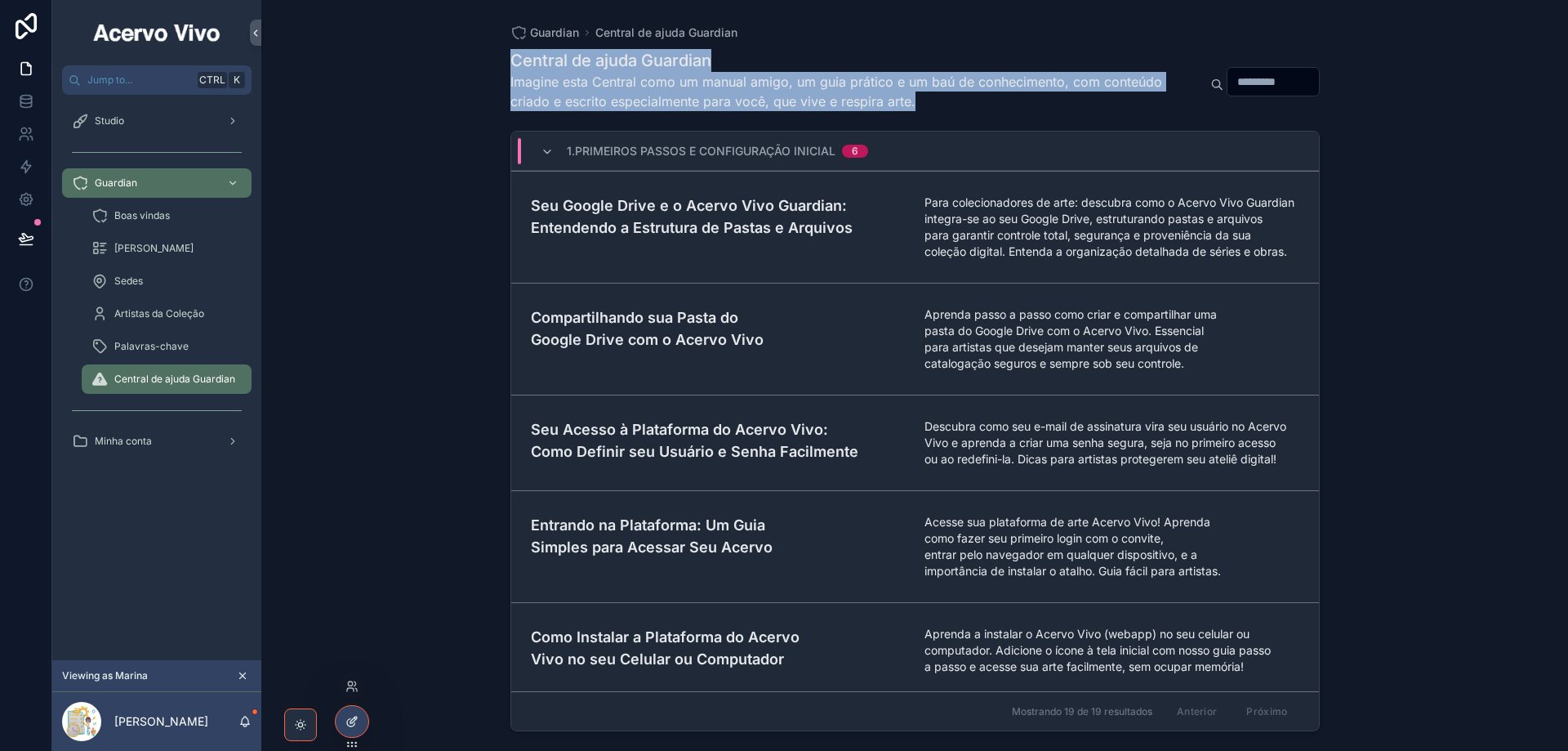
click at [353, 733] on div at bounding box center [352, 721] width 33 height 31
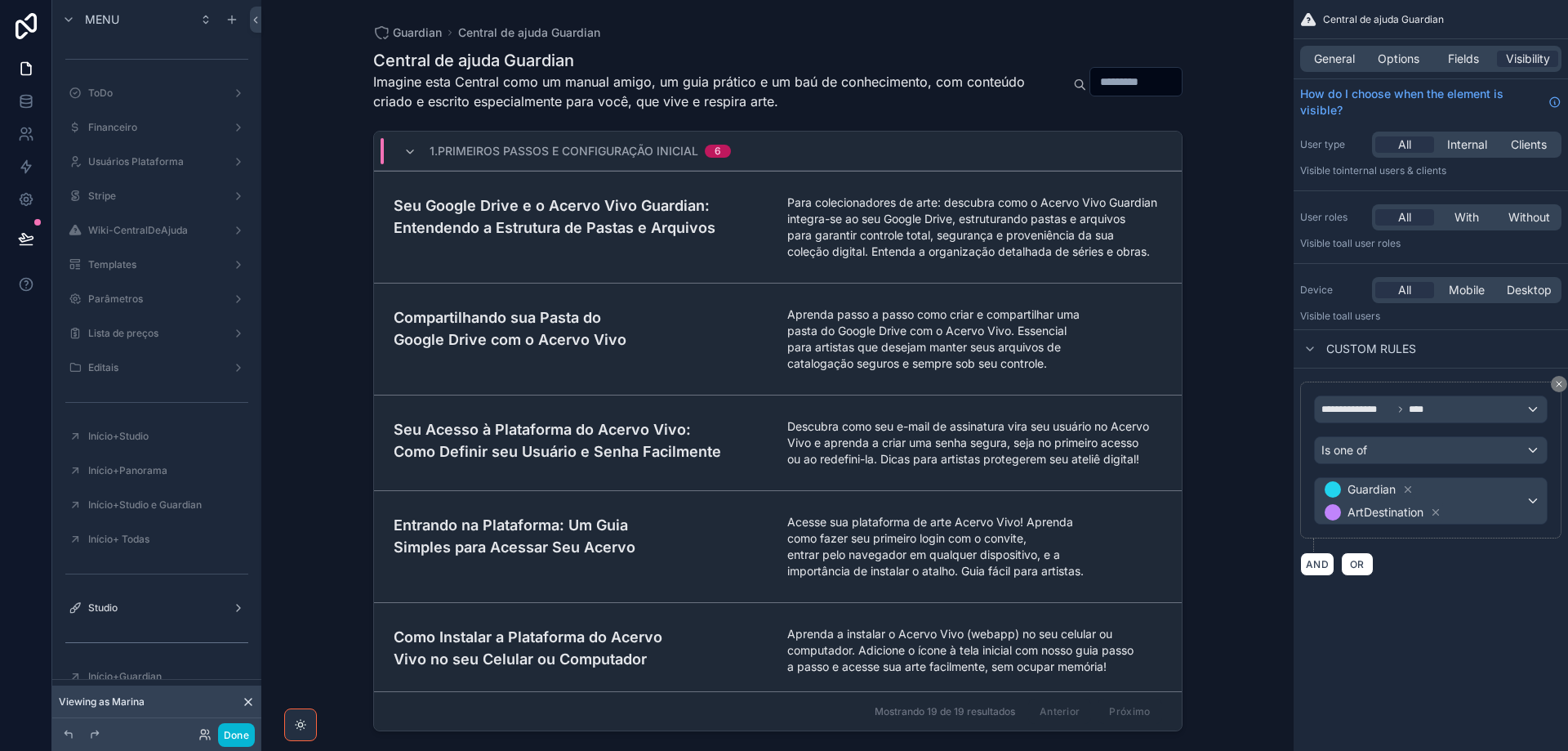
click at [1330, 45] on div "General Options Fields Visibility" at bounding box center [1431, 58] width 274 height 39
click at [1332, 59] on span "General" at bounding box center [1334, 59] width 41 height 16
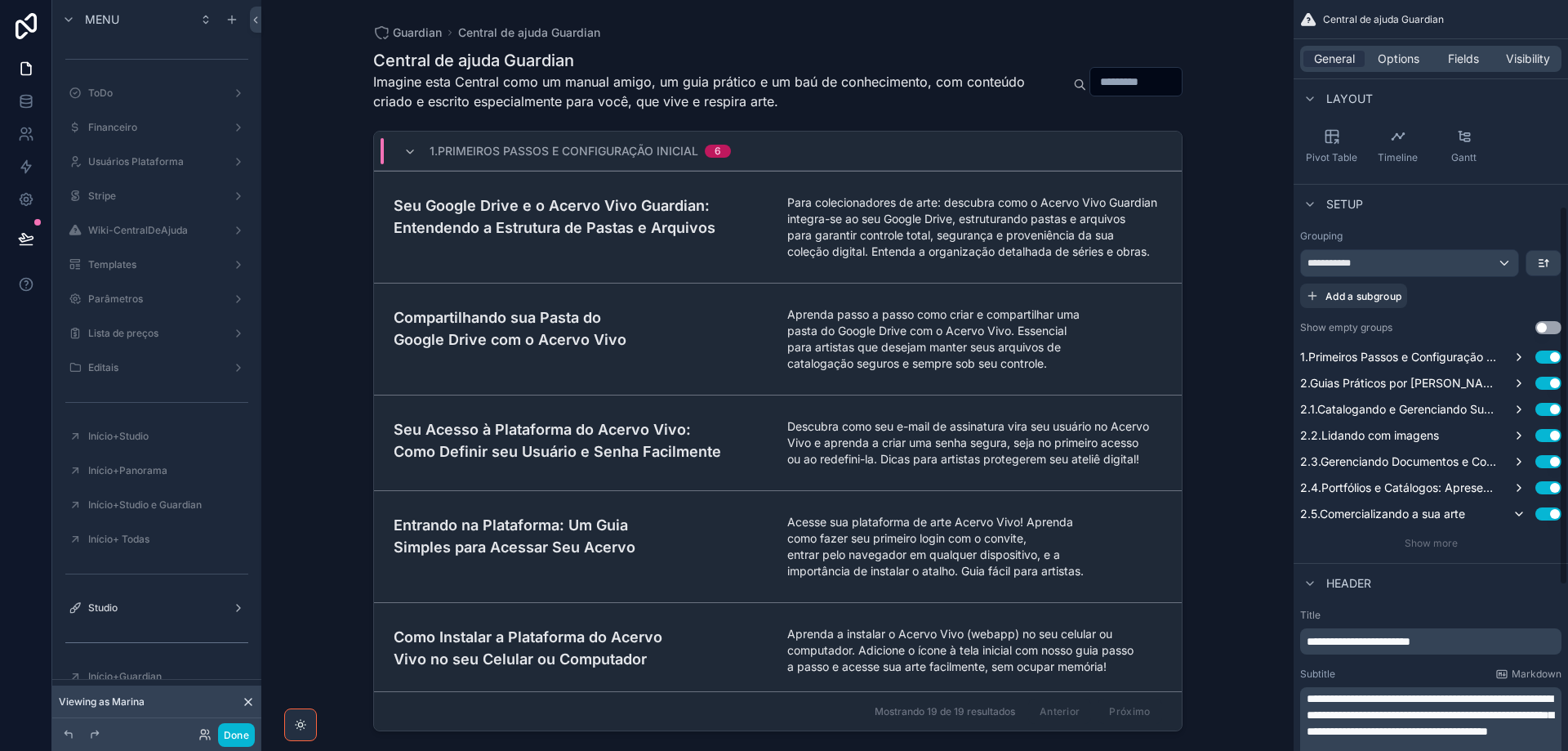
scroll to position [409, 0]
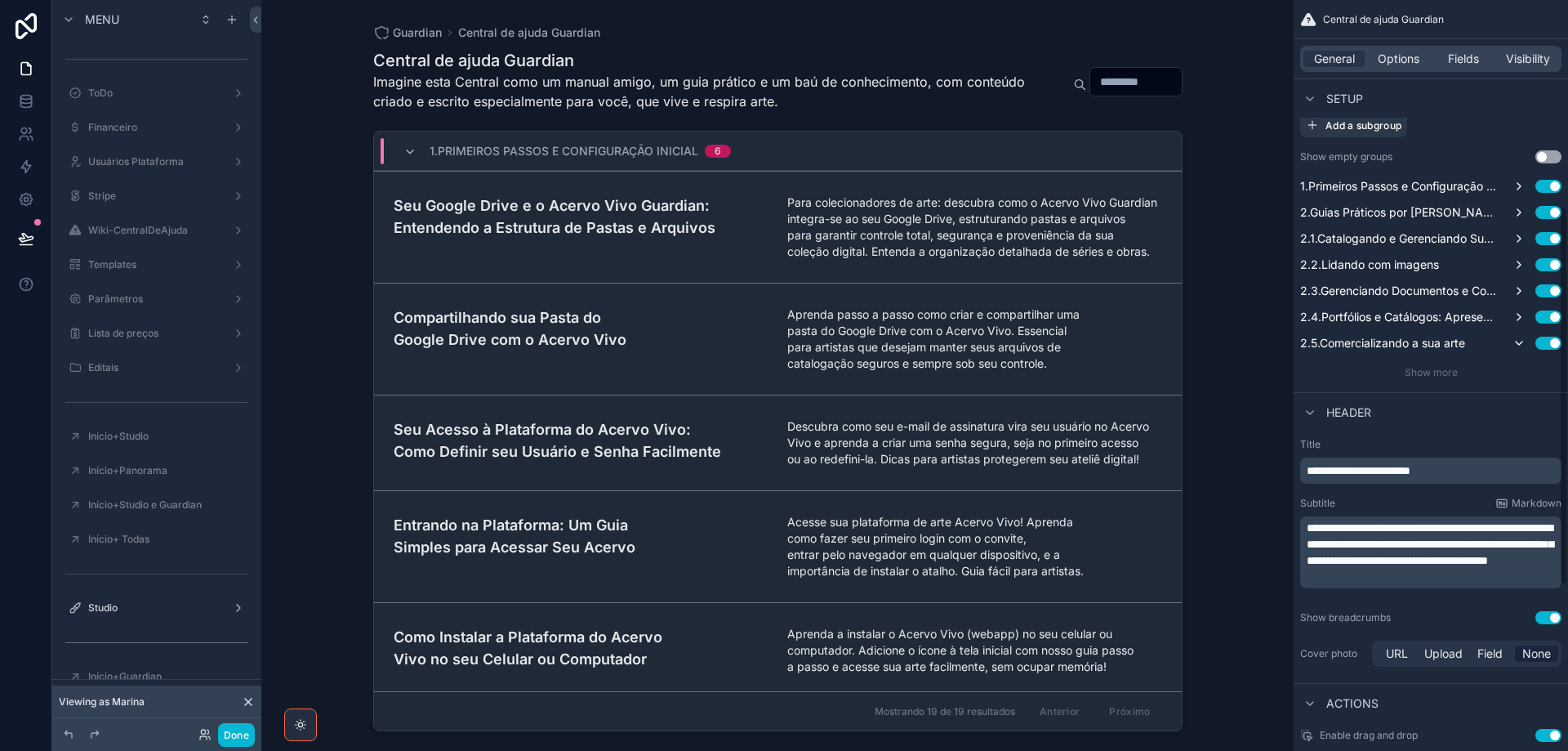
click at [1375, 539] on span "**********" at bounding box center [1430, 544] width 247 height 44
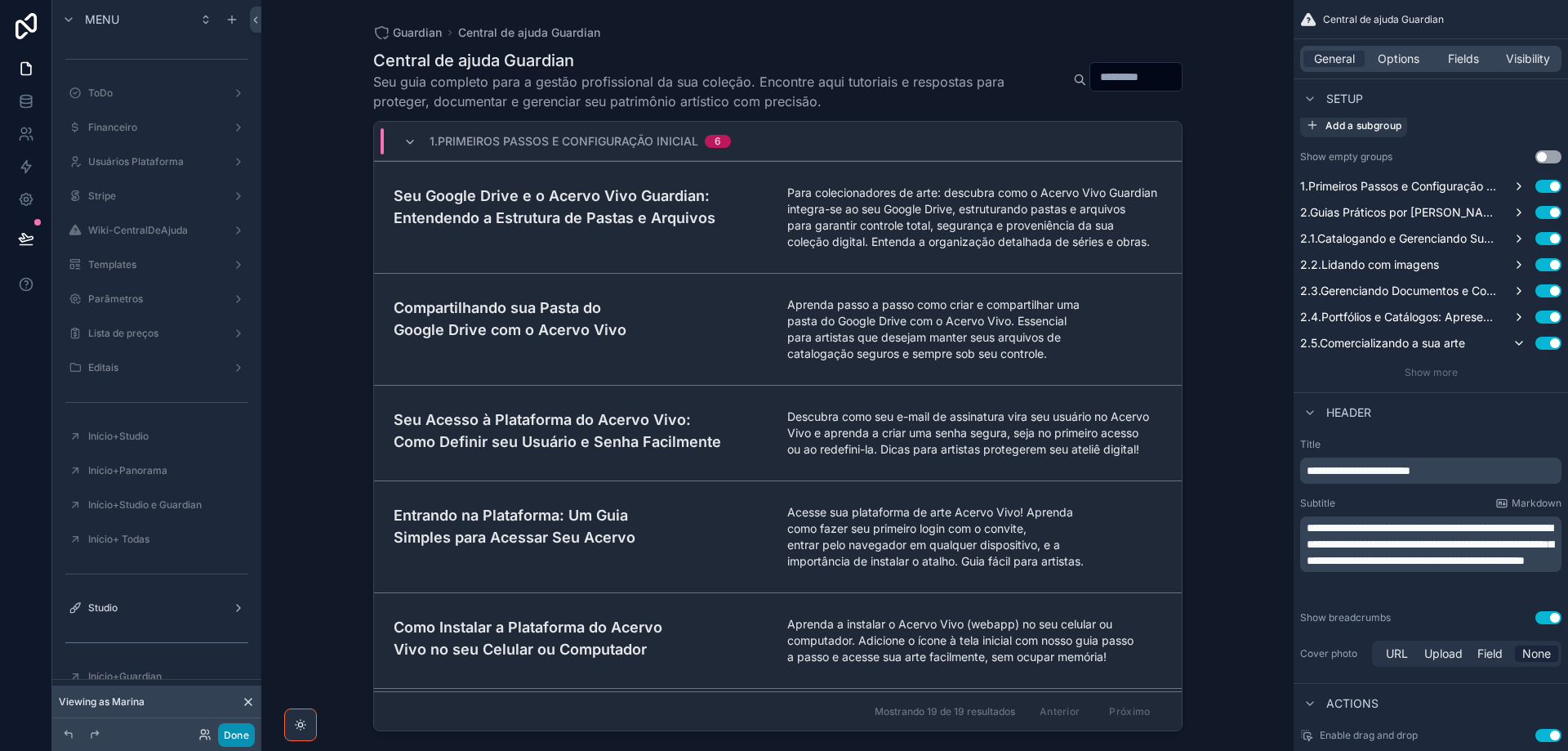
click at [249, 734] on button "Done" at bounding box center [236, 734] width 37 height 24
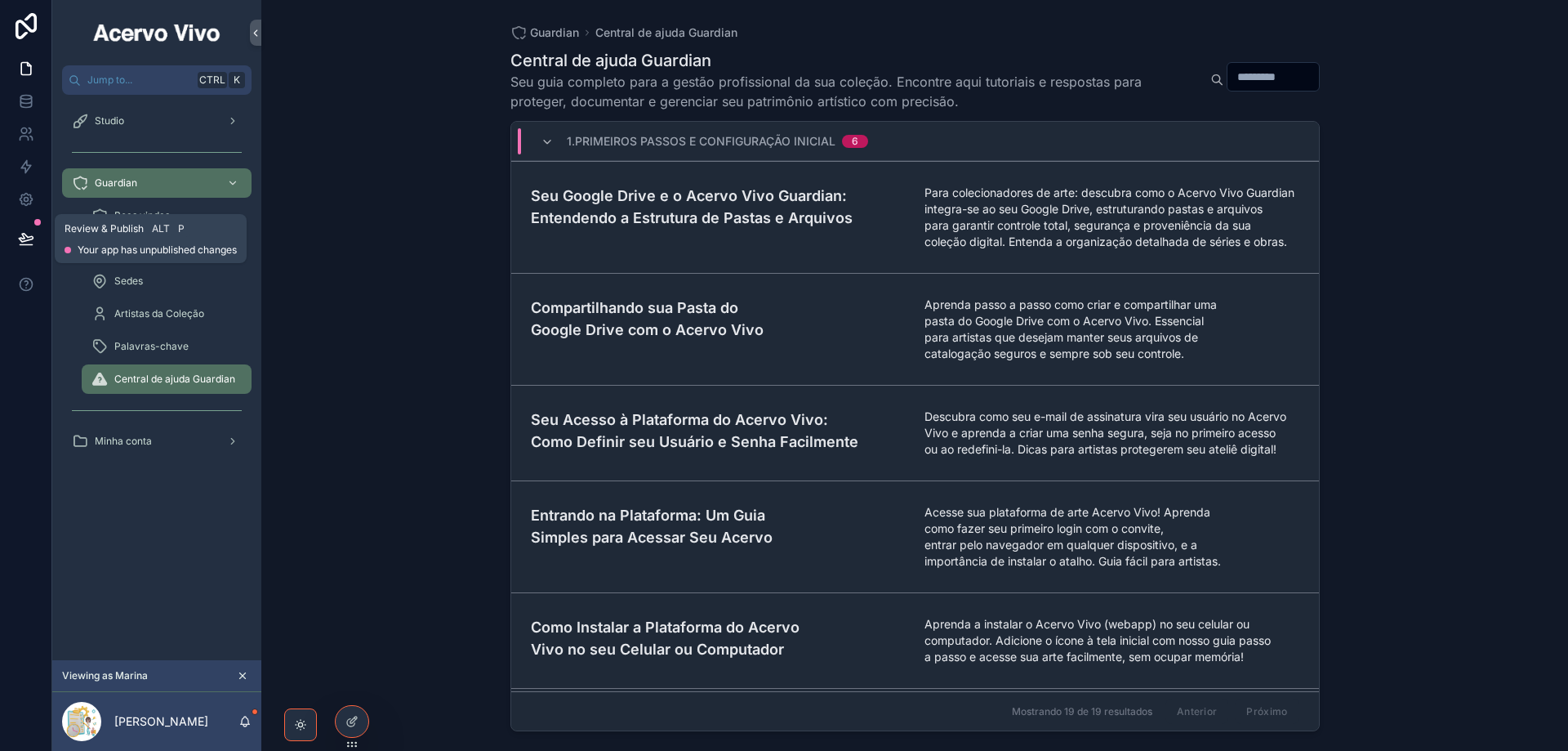
click at [27, 243] on icon at bounding box center [26, 238] width 16 height 16
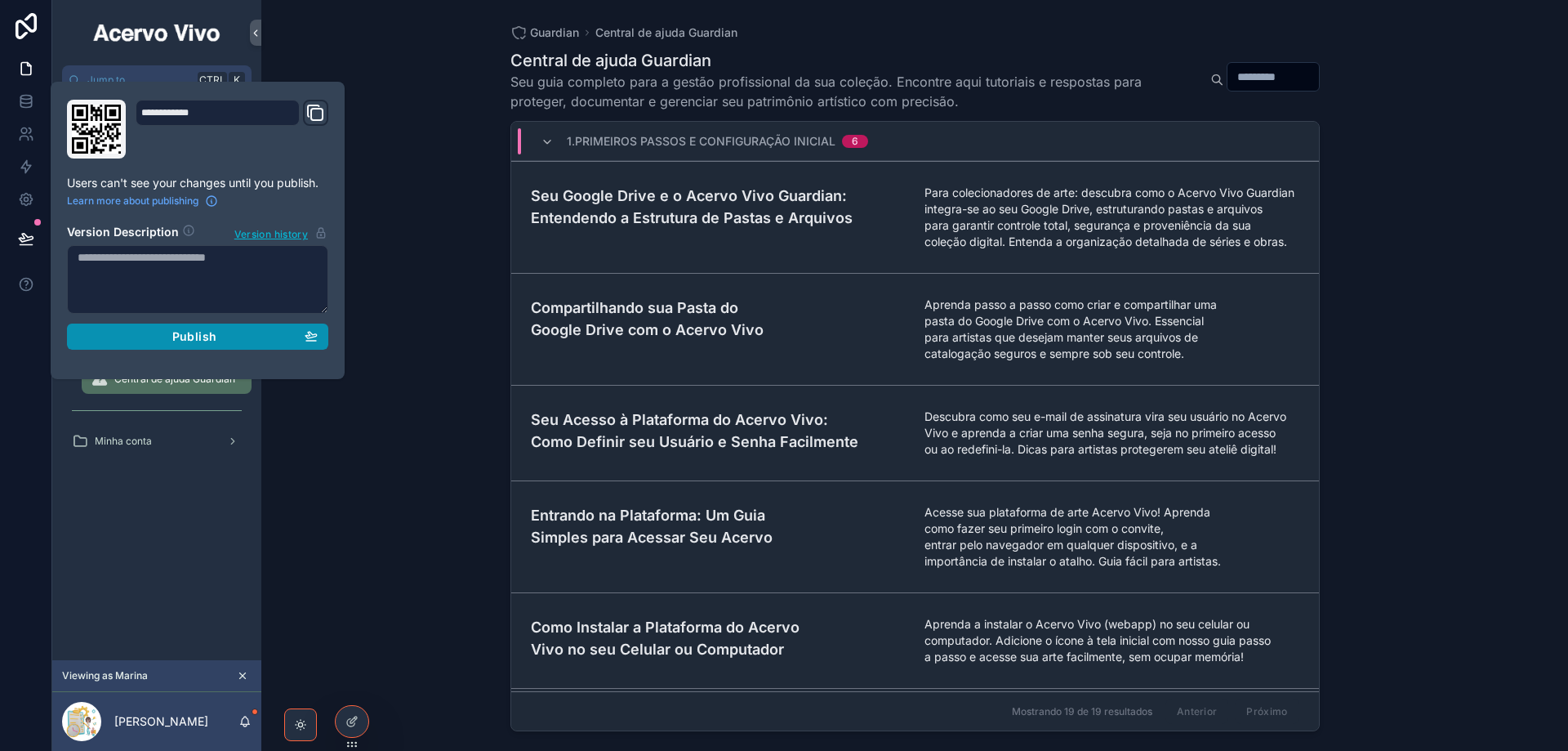
click at [164, 341] on div "Publish" at bounding box center [198, 337] width 240 height 15
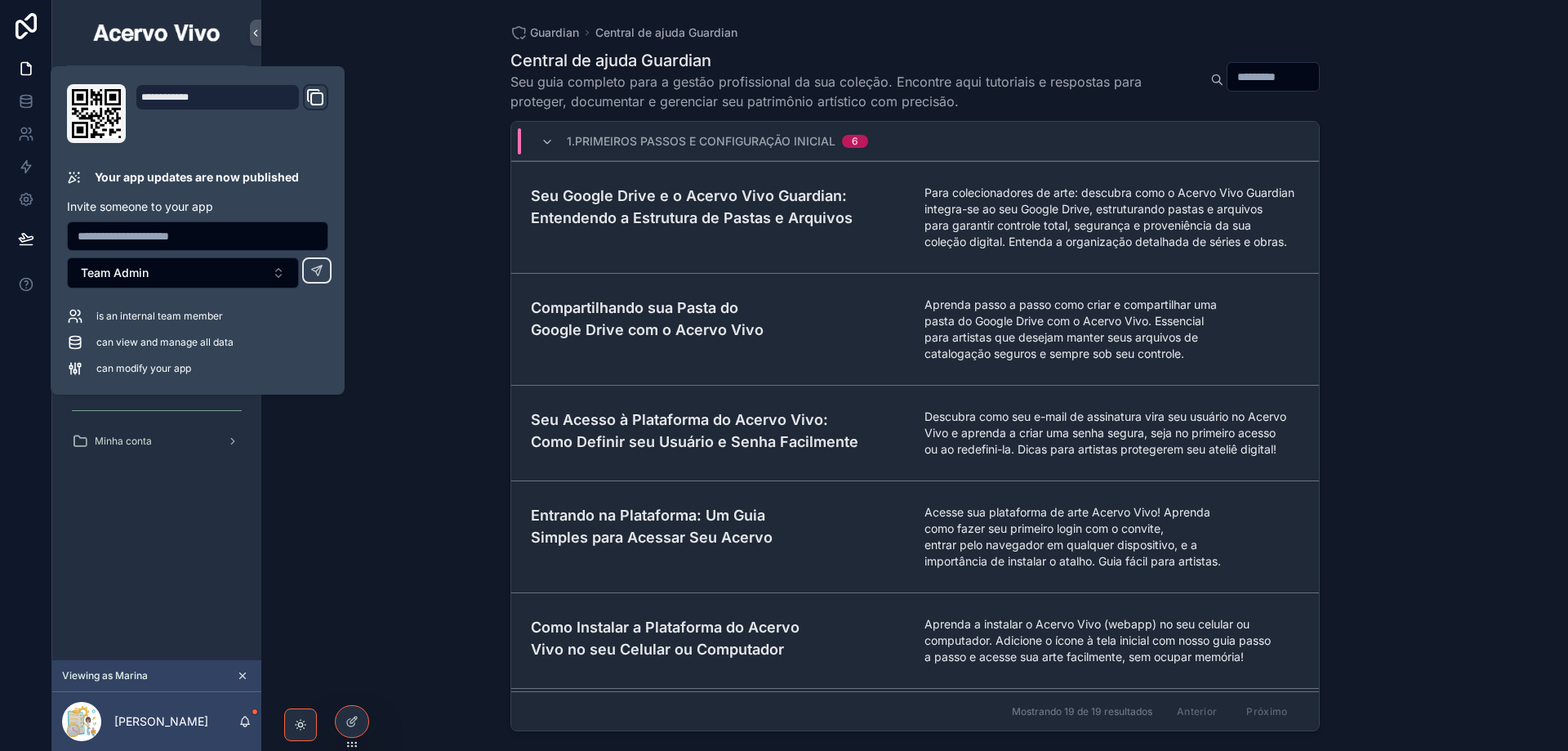
click at [410, 590] on div "Guardian Central de ajuda Guardian Central de ajuda Guardian Seu guia completo …" at bounding box center [915, 376] width 1307 height 751
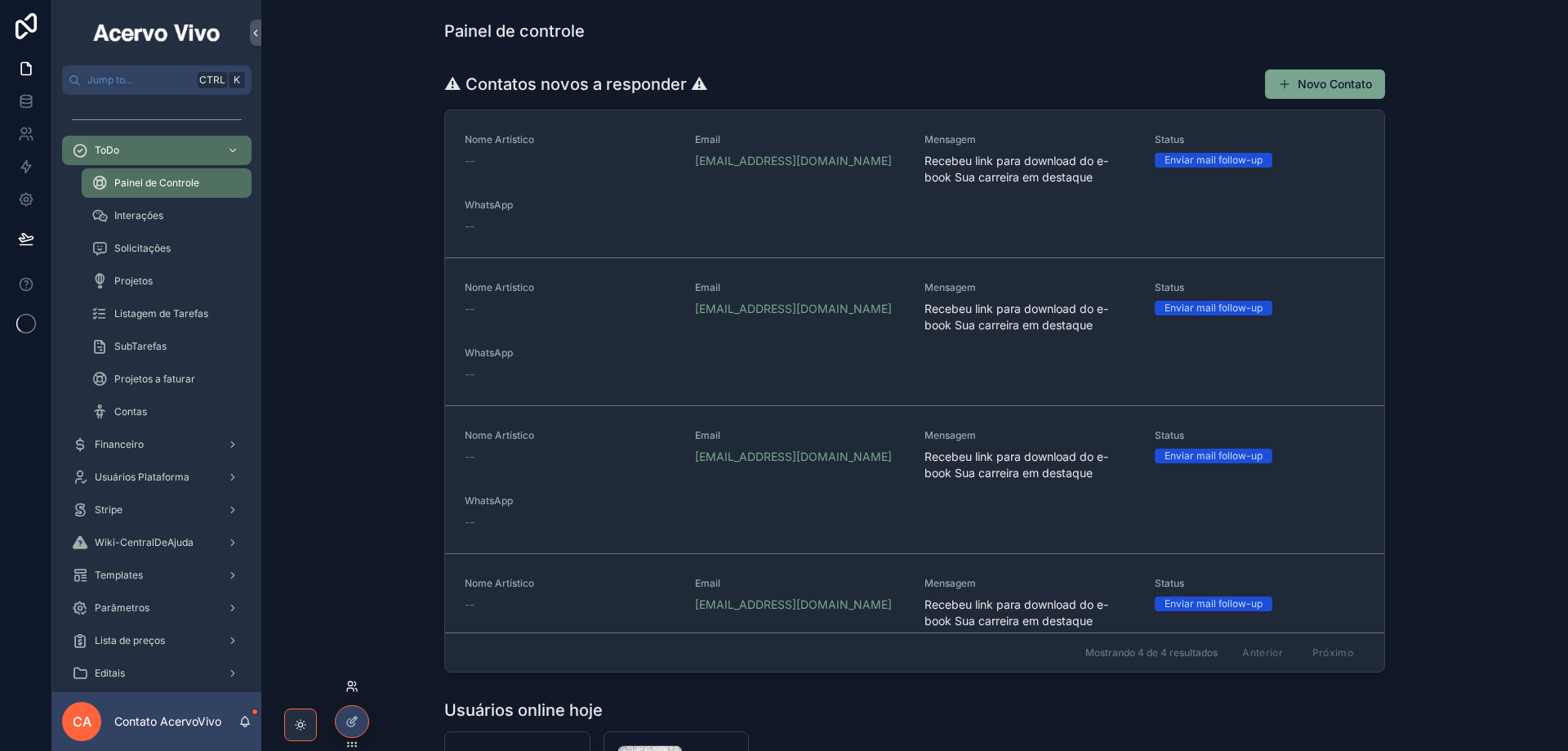
click at [354, 687] on icon at bounding box center [352, 687] width 13 height 13
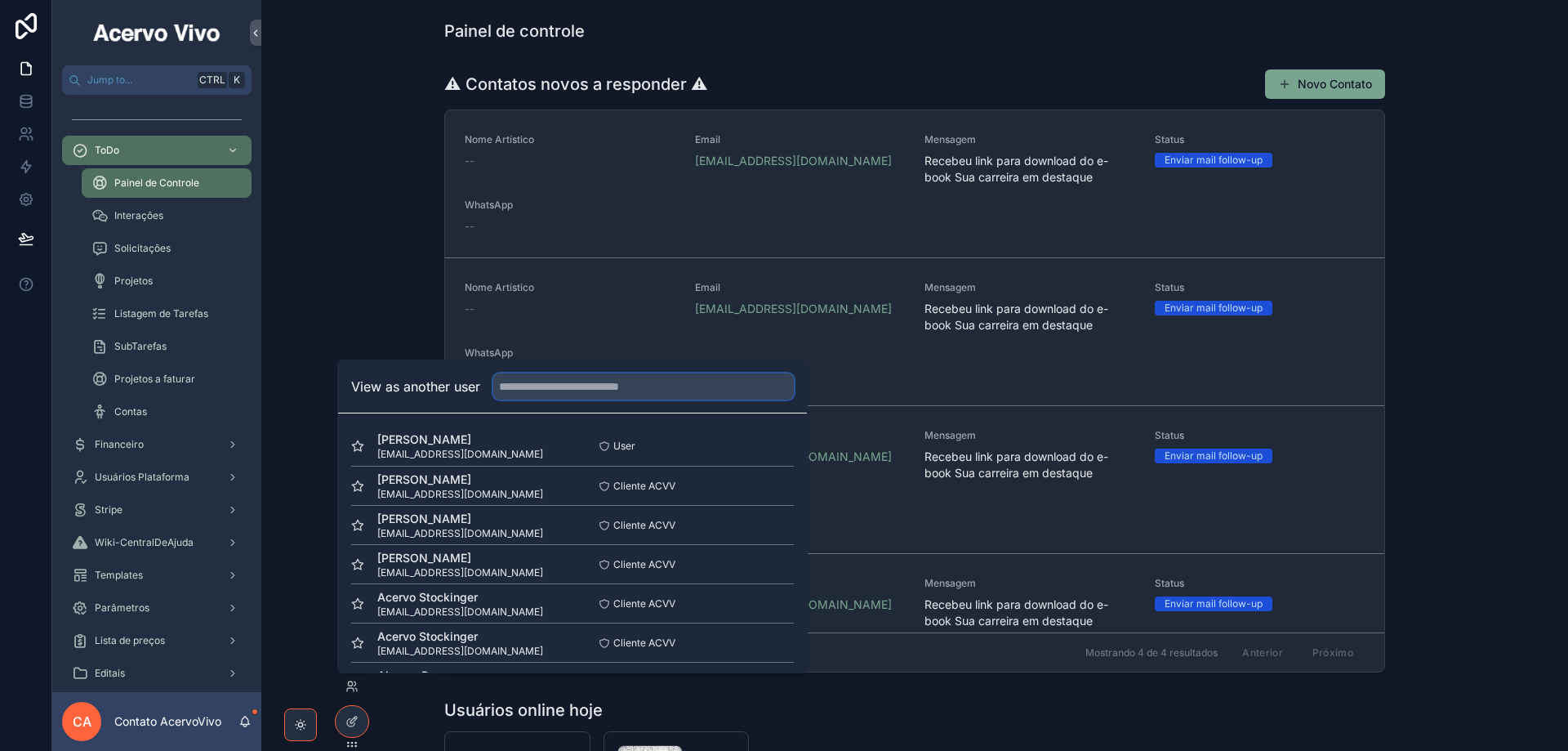
click at [662, 391] on input "text" at bounding box center [644, 387] width 301 height 26
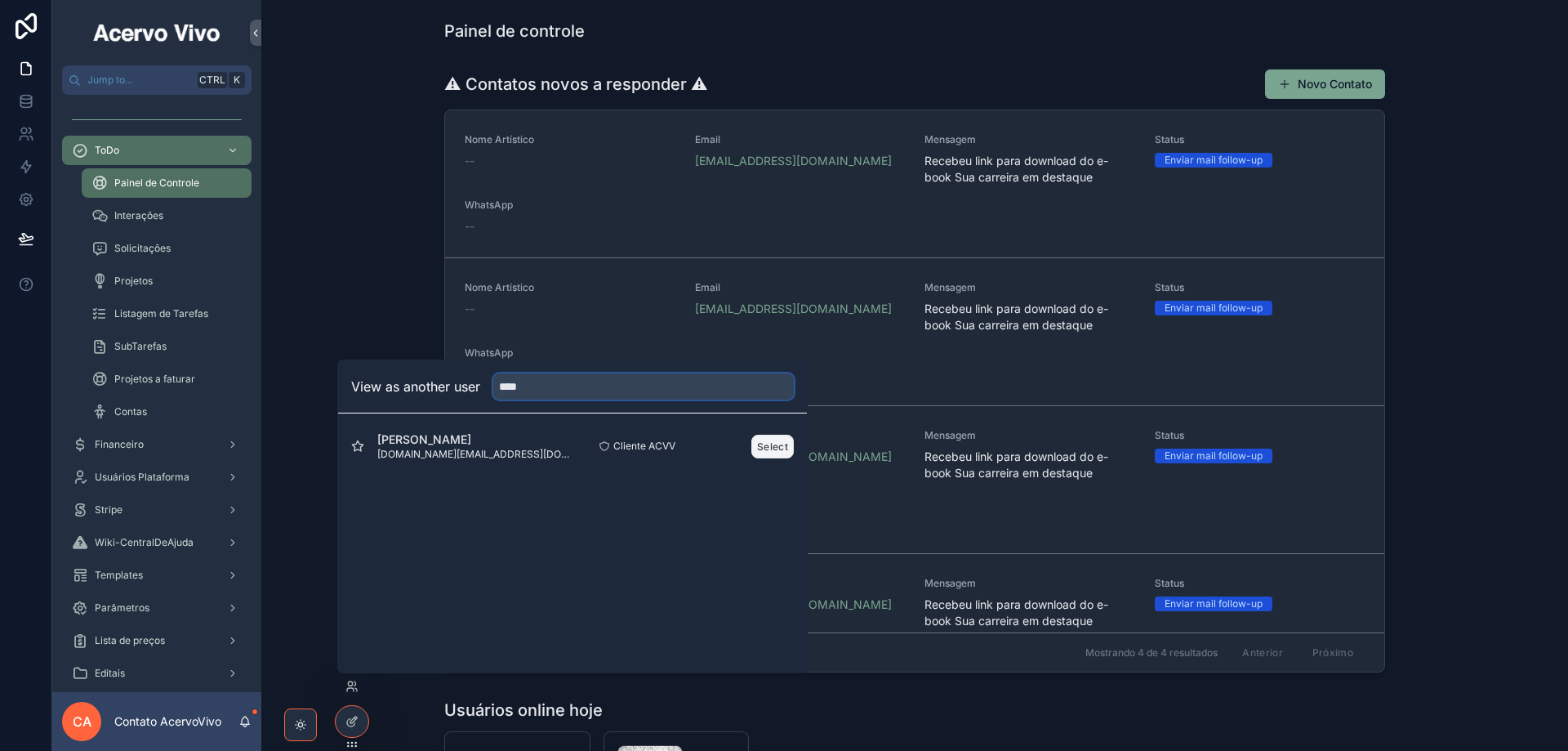
type input "****"
click at [770, 450] on button "Select" at bounding box center [773, 445] width 43 height 24
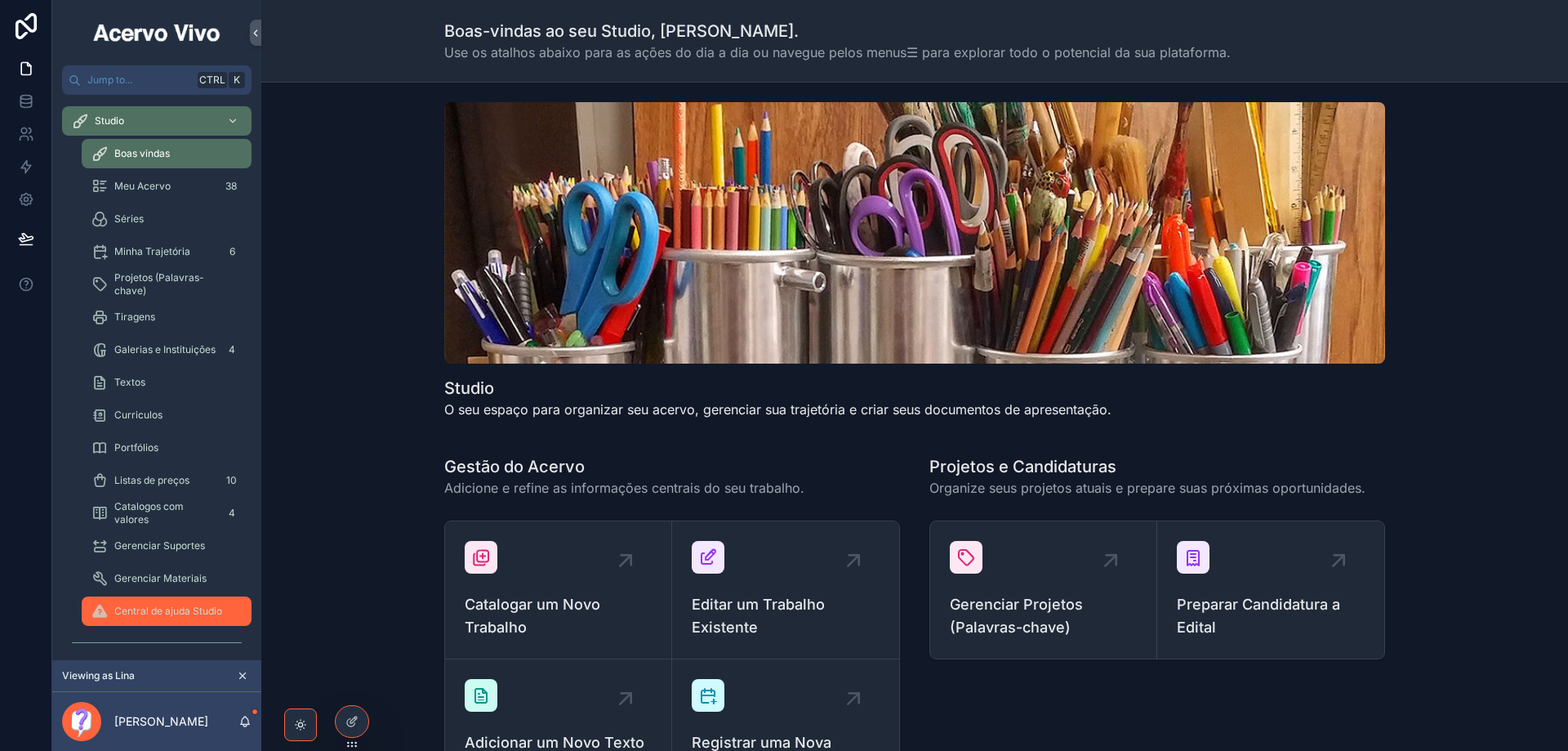
click at [159, 603] on div "Central de ajuda Studio" at bounding box center [166, 611] width 150 height 26
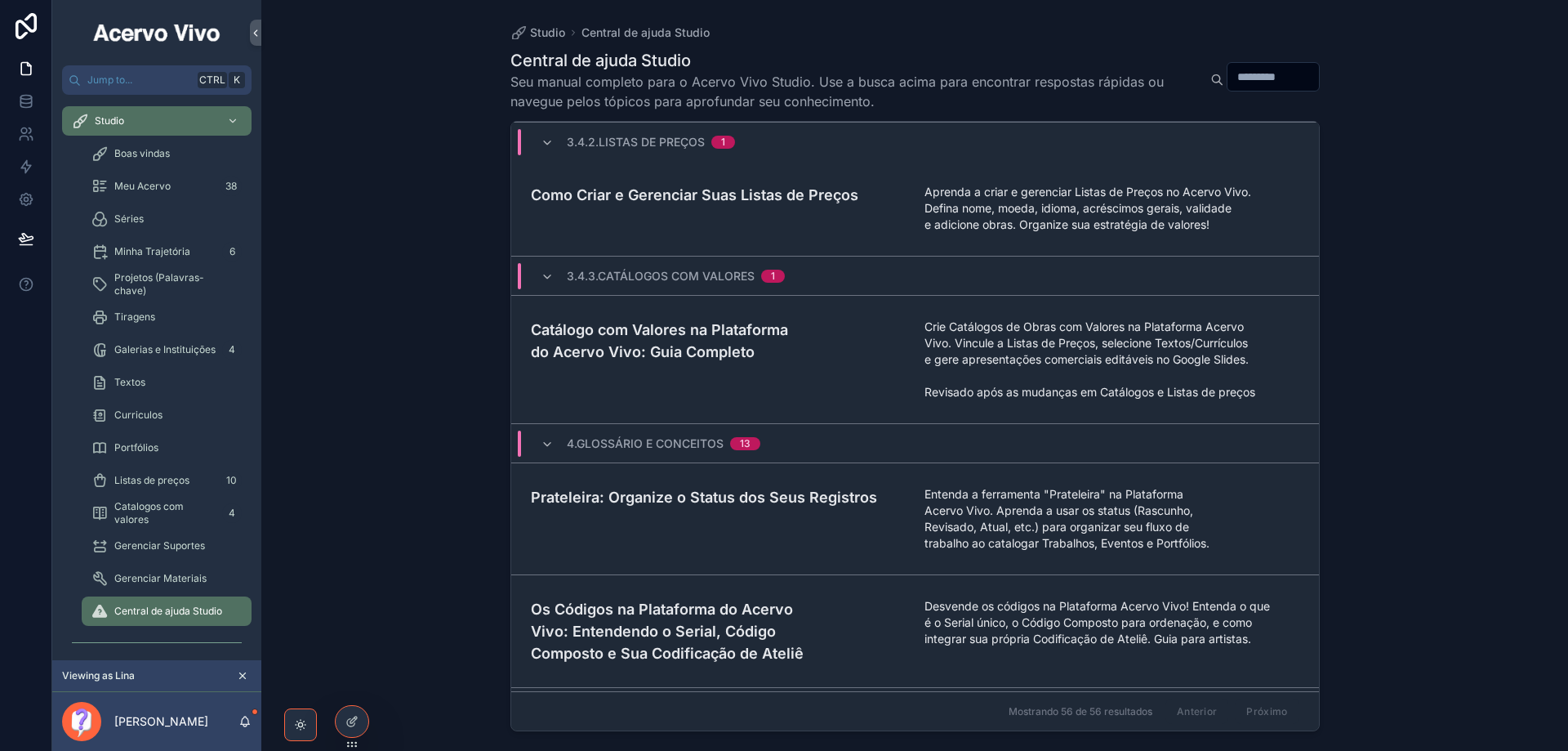
scroll to position [4369, 0]
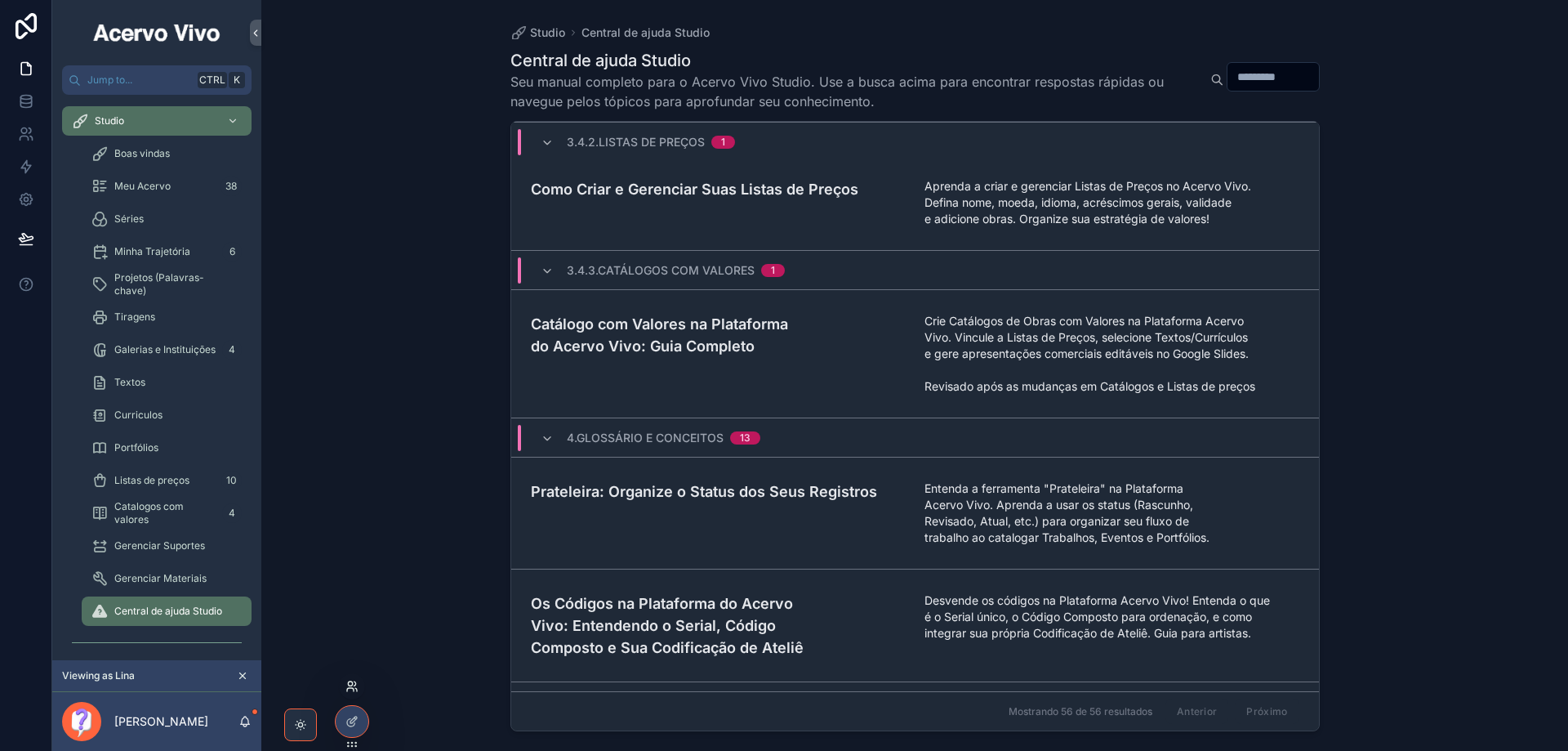
click at [352, 685] on icon at bounding box center [350, 683] width 4 height 4
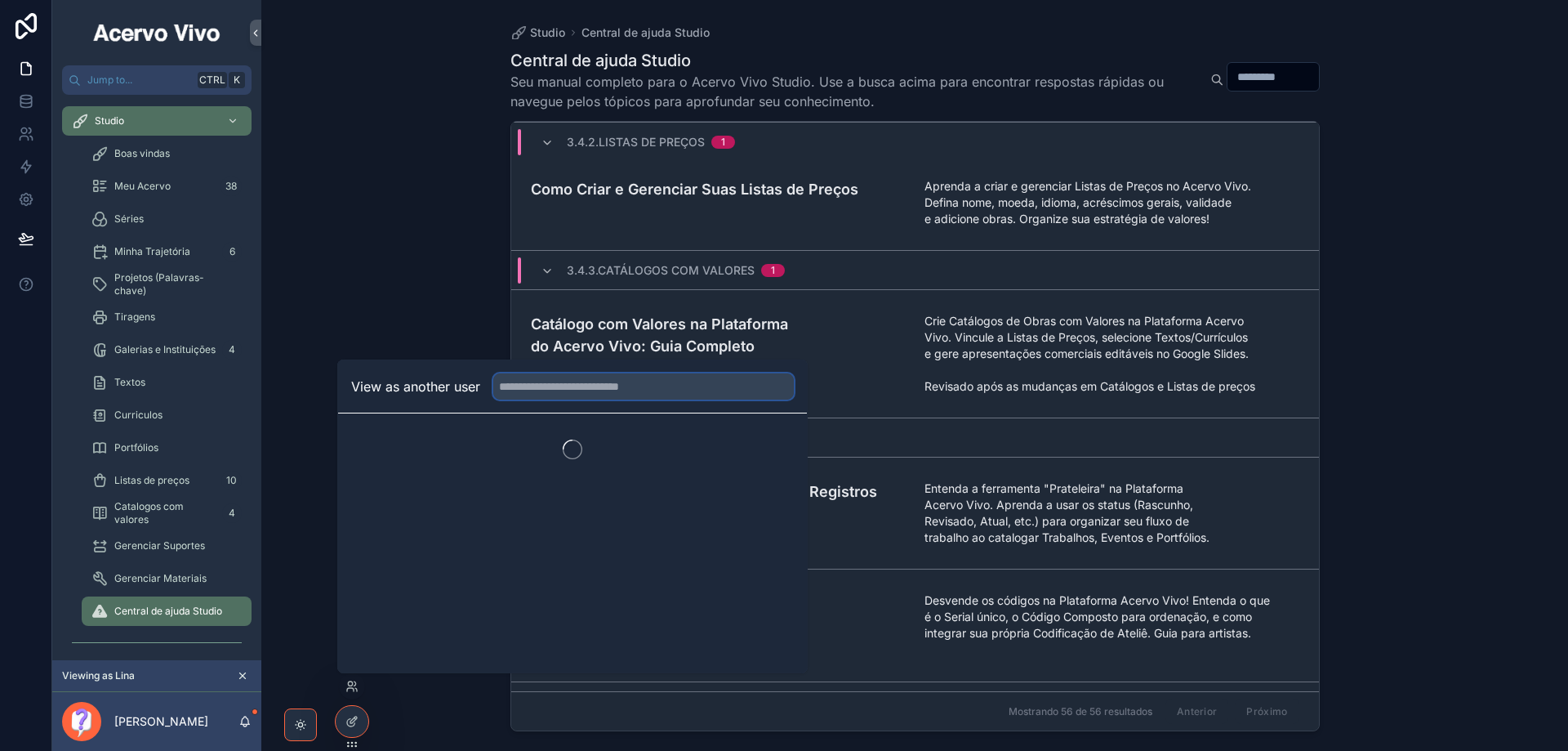
click at [602, 389] on input "text" at bounding box center [644, 387] width 301 height 26
type input "*******"
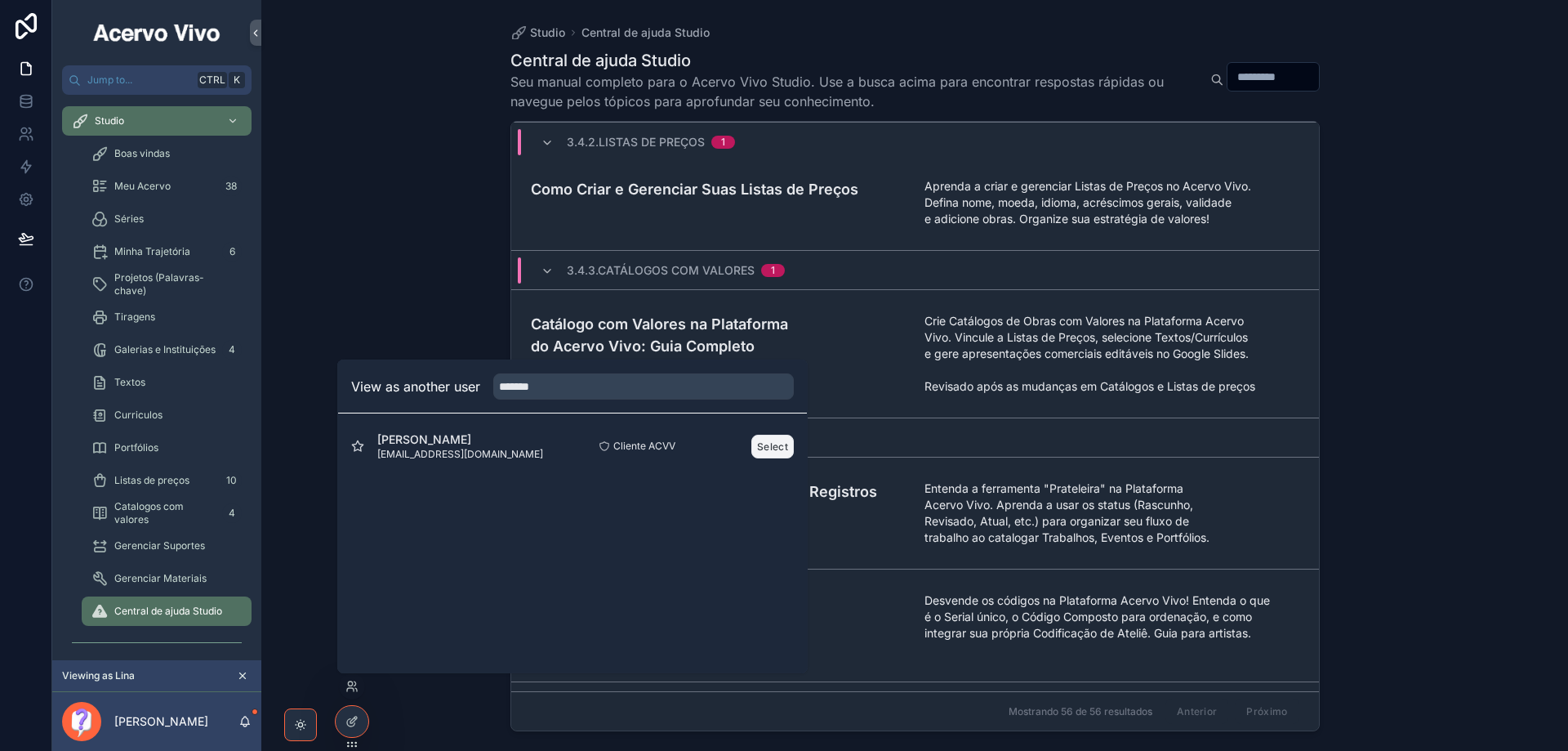
click at [776, 452] on button "Select" at bounding box center [773, 445] width 43 height 24
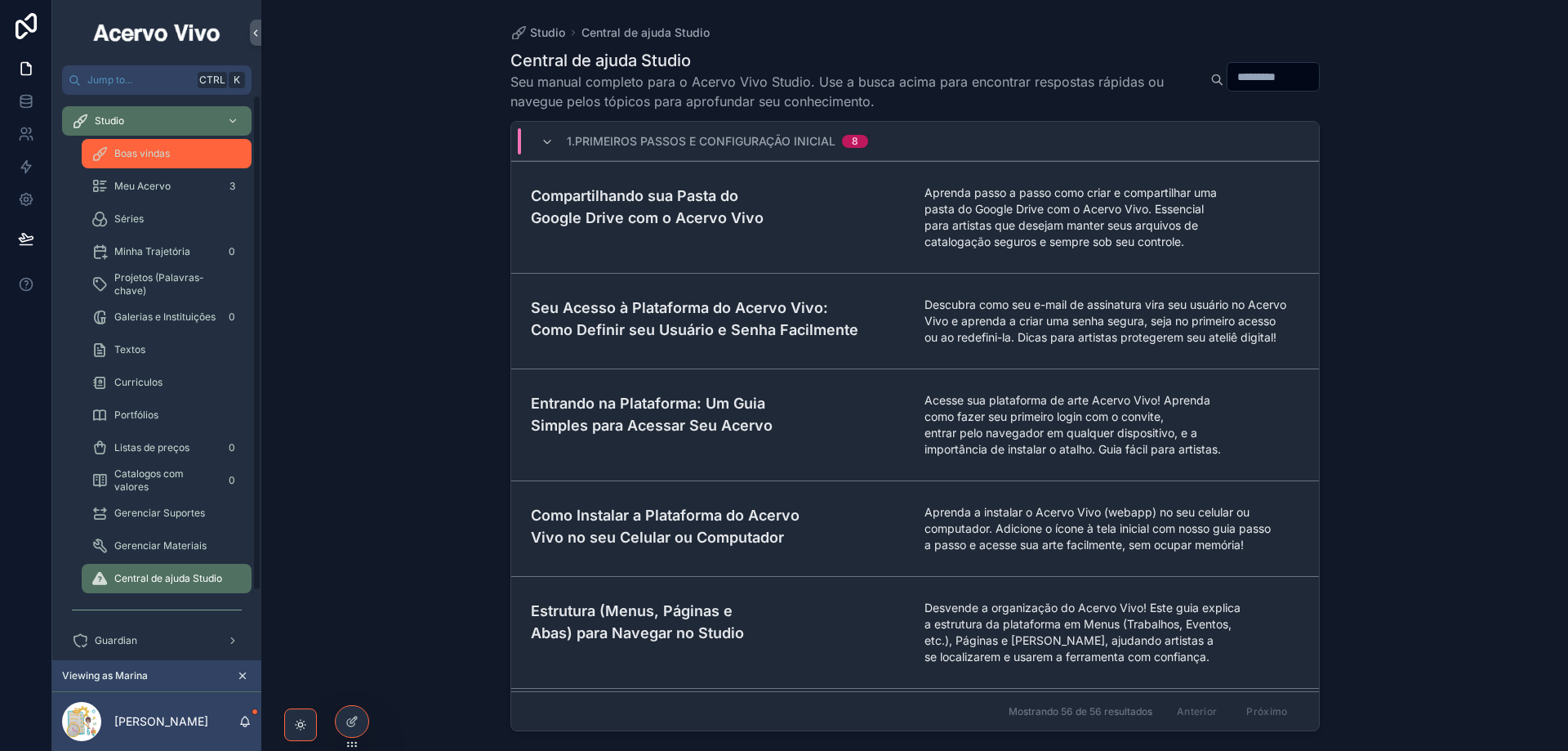
click at [175, 162] on div "Boas vindas" at bounding box center [166, 154] width 150 height 26
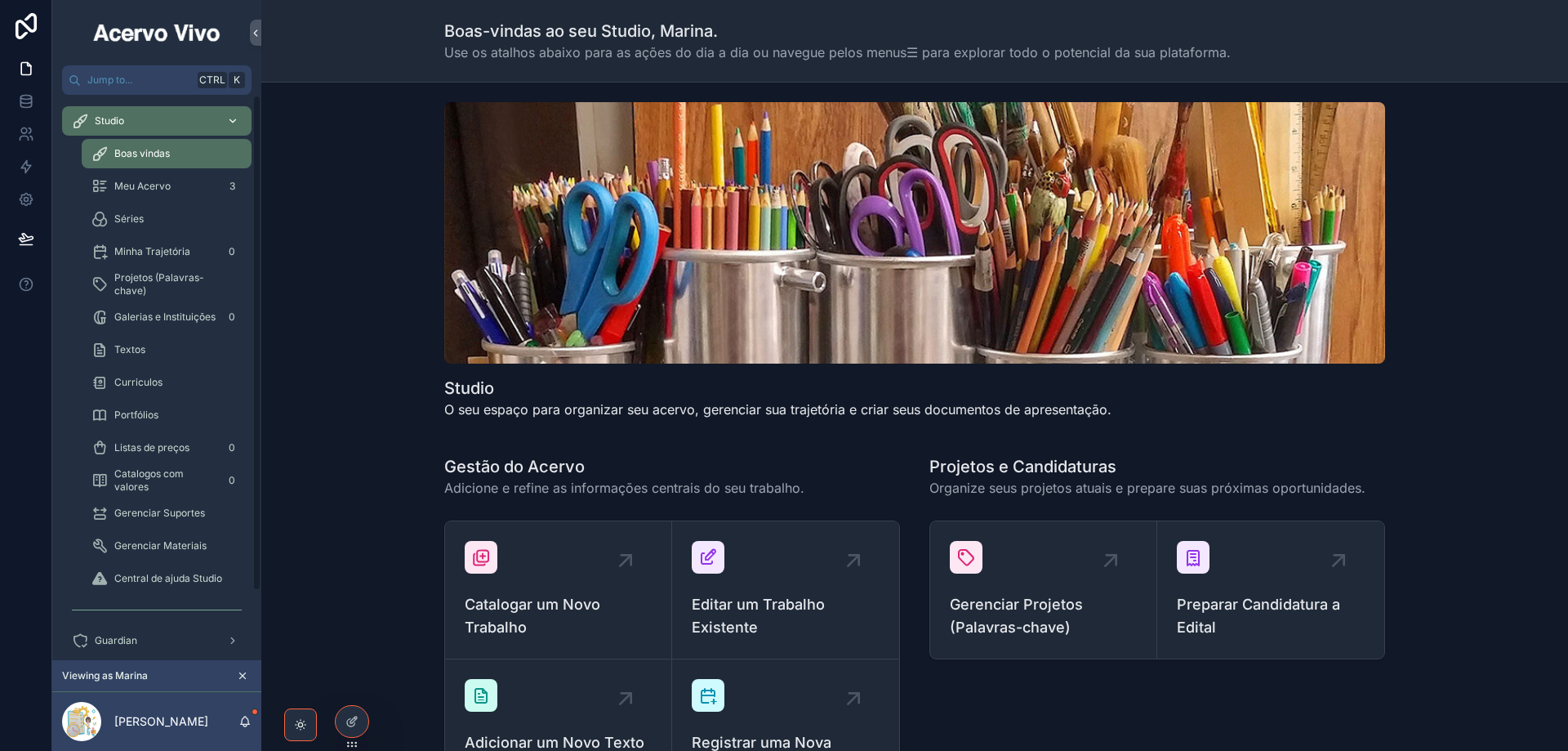
click at [148, 127] on div "Studio" at bounding box center [157, 121] width 170 height 26
drag, startPoint x: 200, startPoint y: 638, endPoint x: 238, endPoint y: 584, distance: 66.0
click at [200, 638] on div "Guardian" at bounding box center [157, 640] width 170 height 26
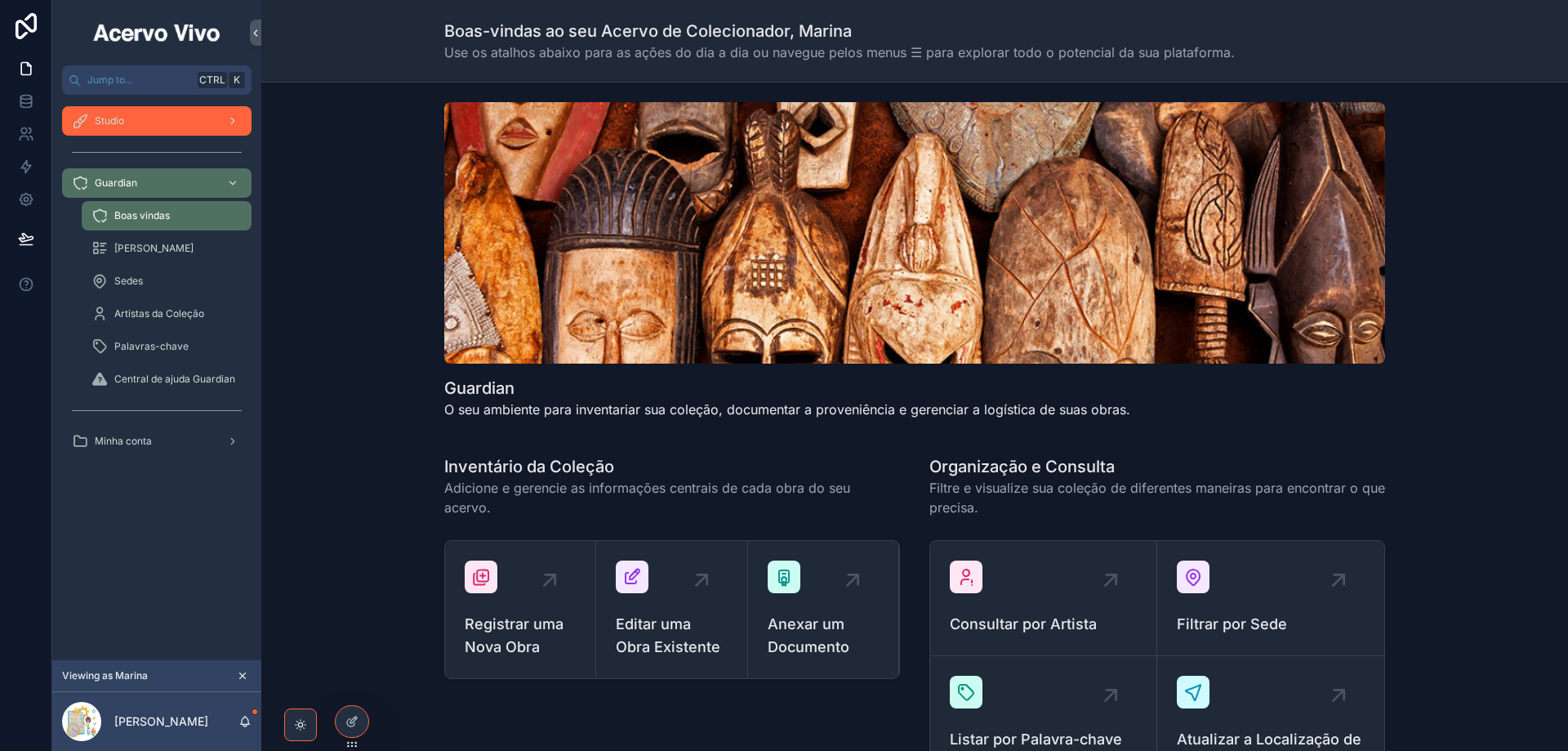
click at [103, 127] on span "Studio" at bounding box center [109, 121] width 29 height 13
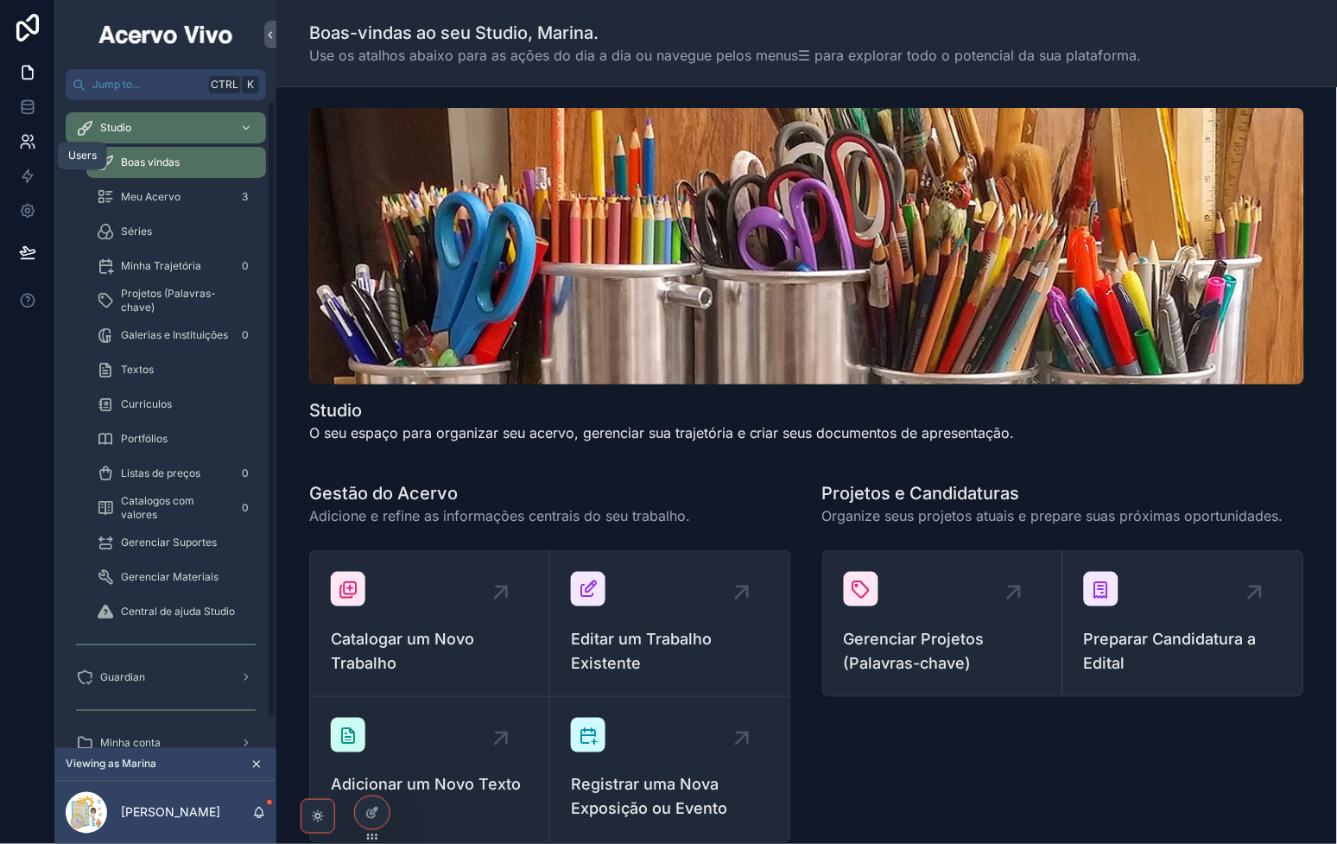
click at [29, 138] on icon at bounding box center [27, 141] width 17 height 17
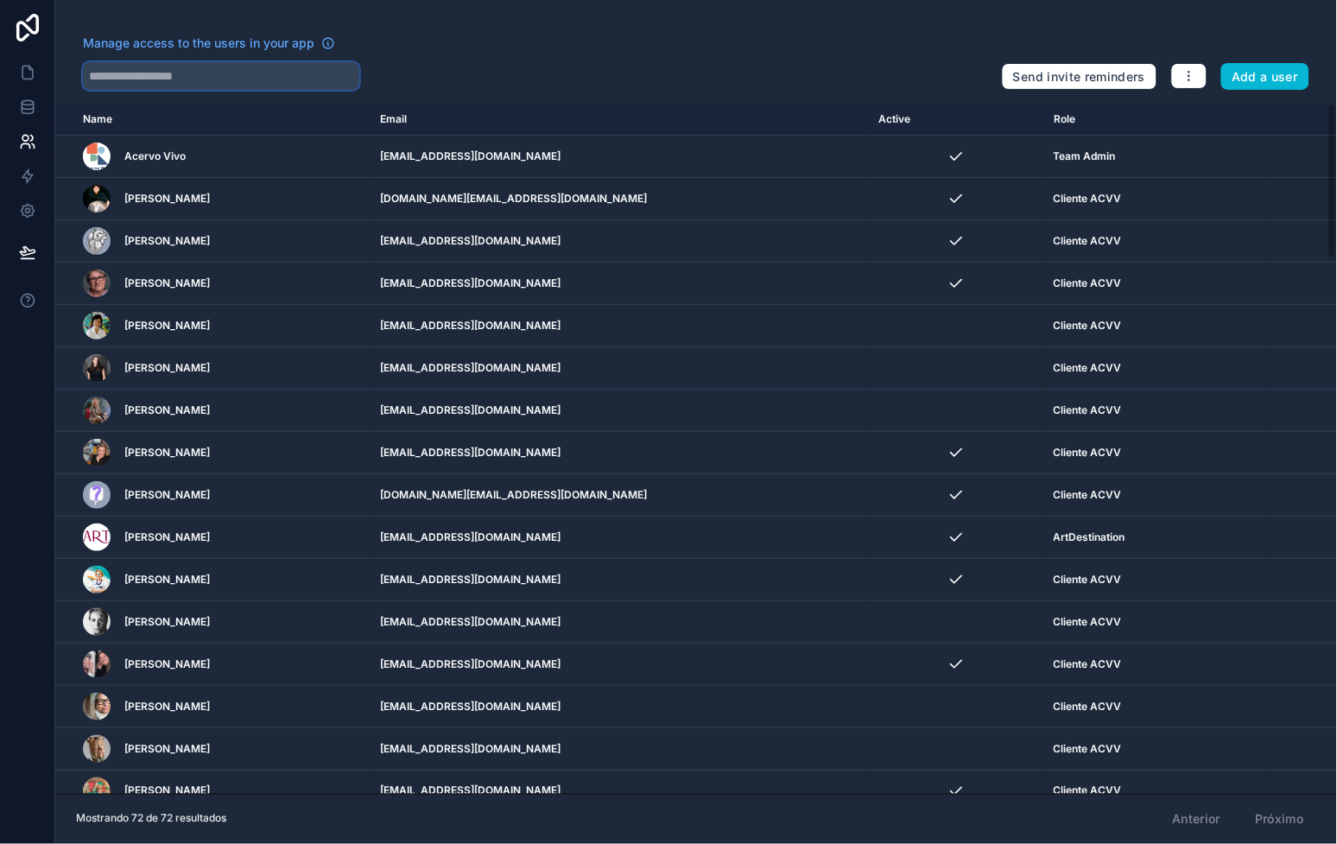
click at [191, 79] on input "text" at bounding box center [221, 76] width 276 height 28
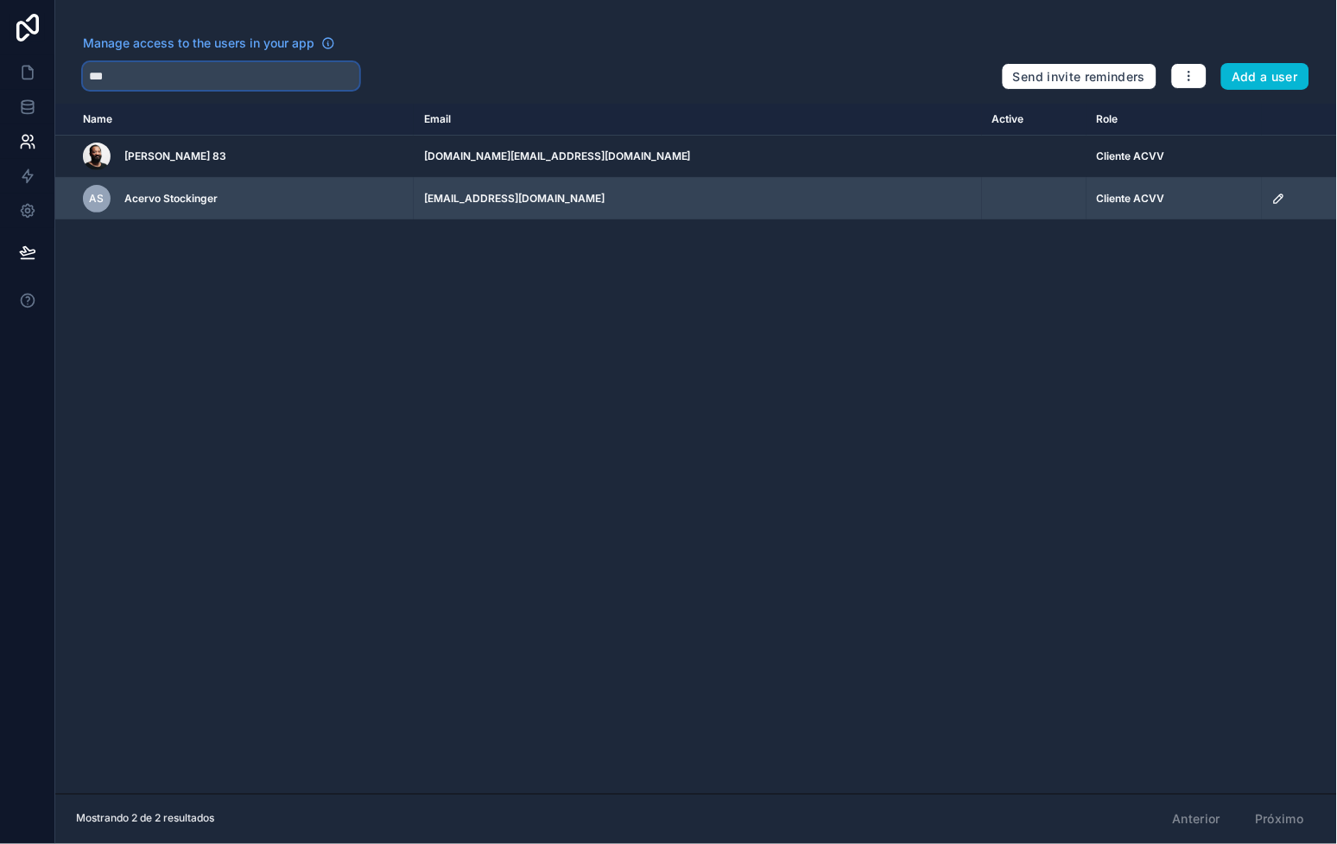
type input "***"
drag, startPoint x: 519, startPoint y: 194, endPoint x: 567, endPoint y: 200, distance: 48.6
click at [570, 200] on td "luizaklingb@gmail.com" at bounding box center [698, 199] width 568 height 42
copy td "luizaklingb"
